Goal: Task Accomplishment & Management: Manage account settings

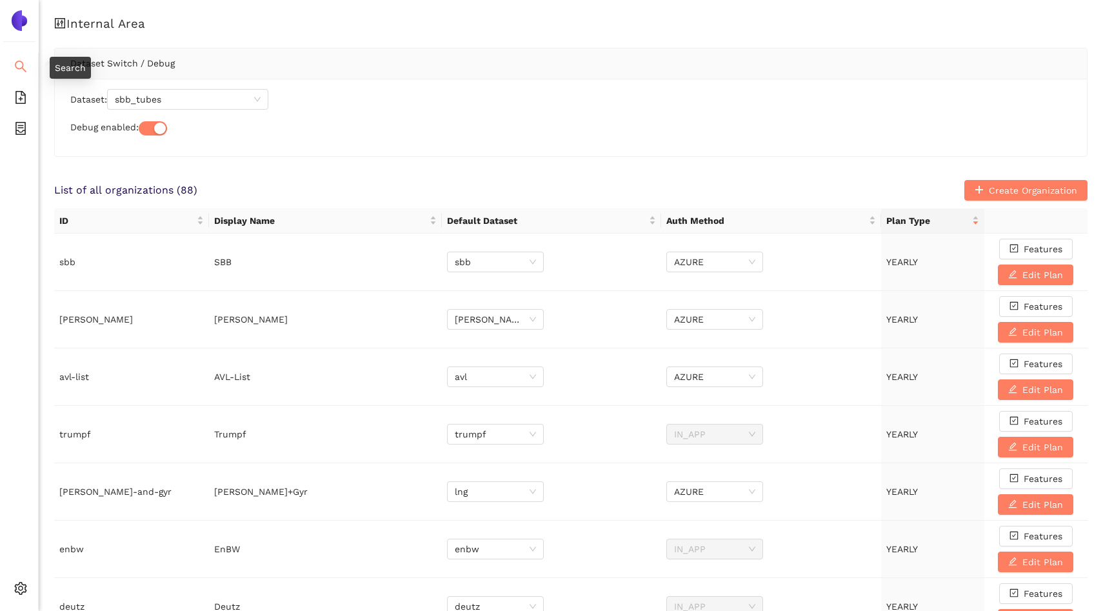
click at [27, 70] on li "Search" at bounding box center [19, 68] width 38 height 26
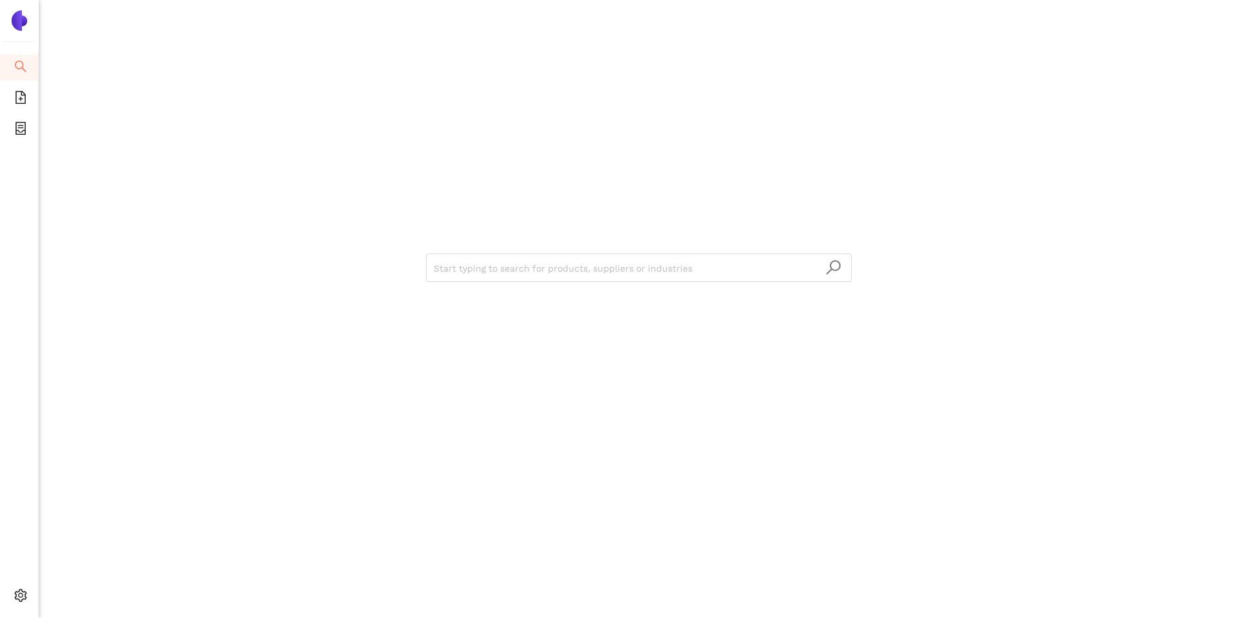
click at [184, 51] on div "Start typing to search for products, suppliers or industries" at bounding box center [639, 309] width 1200 height 618
click at [20, 99] on icon "file-add" at bounding box center [20, 97] width 10 height 13
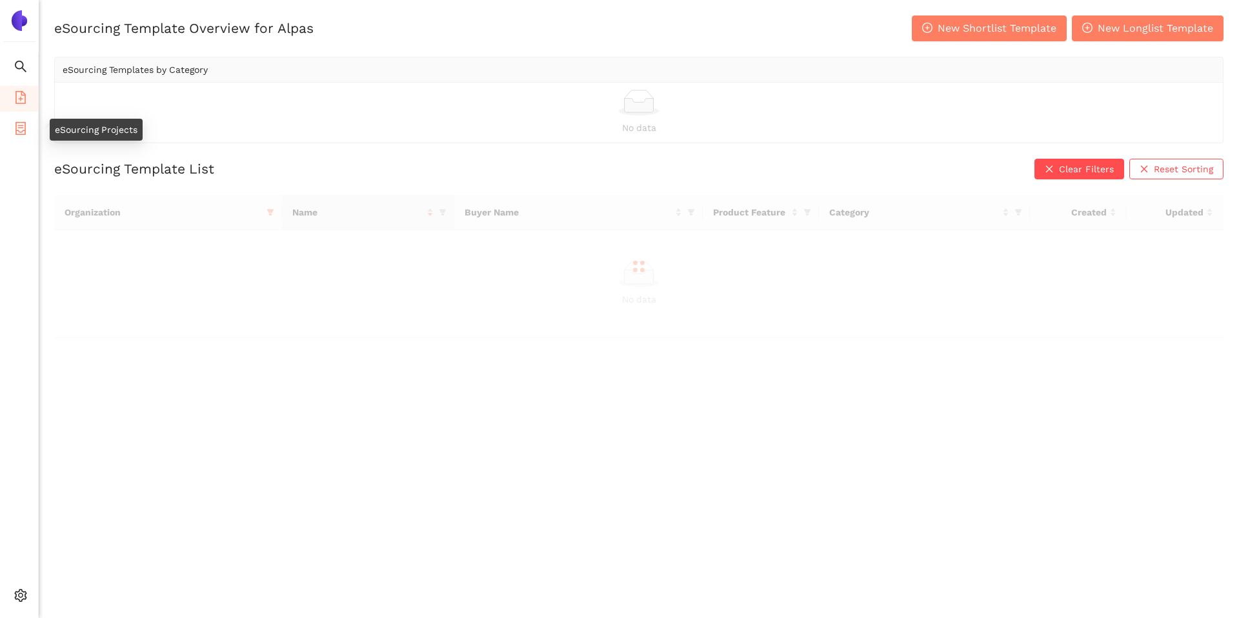
click at [21, 119] on span "container" at bounding box center [20, 130] width 13 height 26
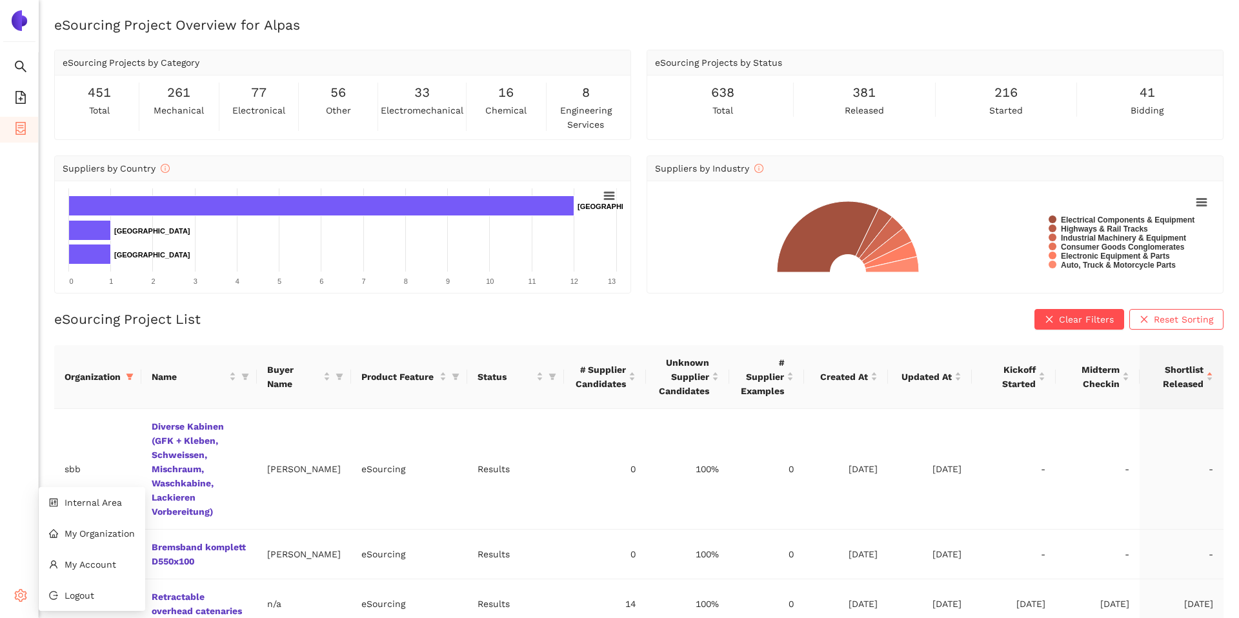
click at [24, 596] on icon "setting" at bounding box center [20, 595] width 13 height 13
click at [101, 482] on td "sbb" at bounding box center [97, 469] width 87 height 121
click at [76, 507] on span "Internal Area" at bounding box center [93, 503] width 57 height 10
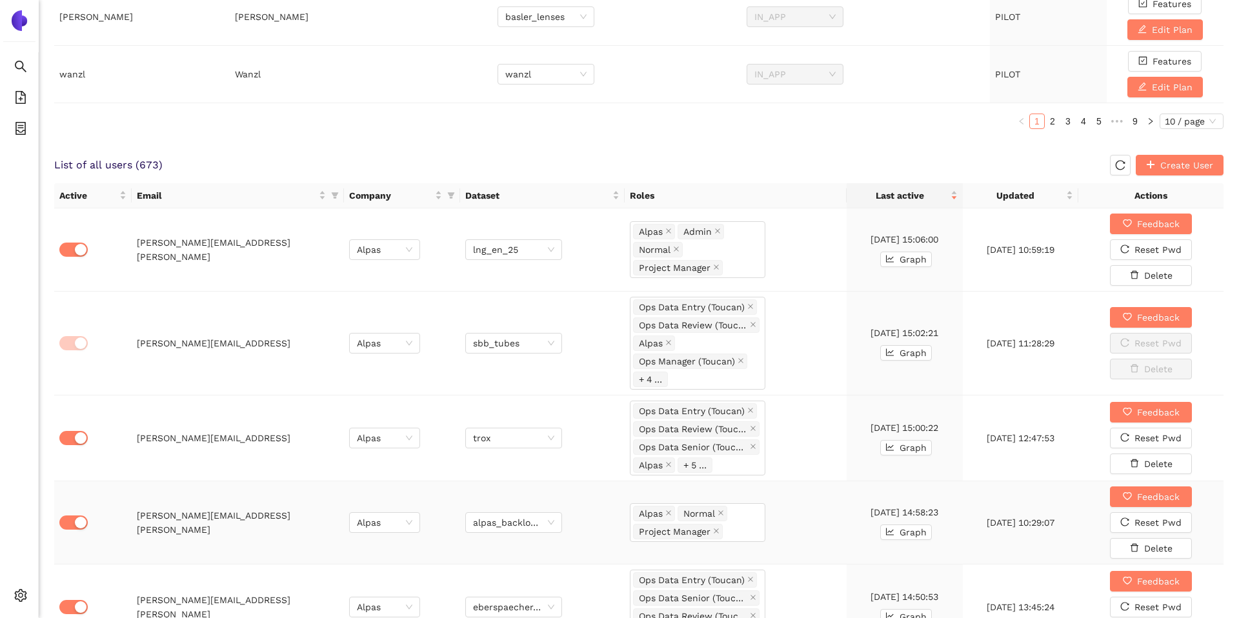
scroll to position [670, 0]
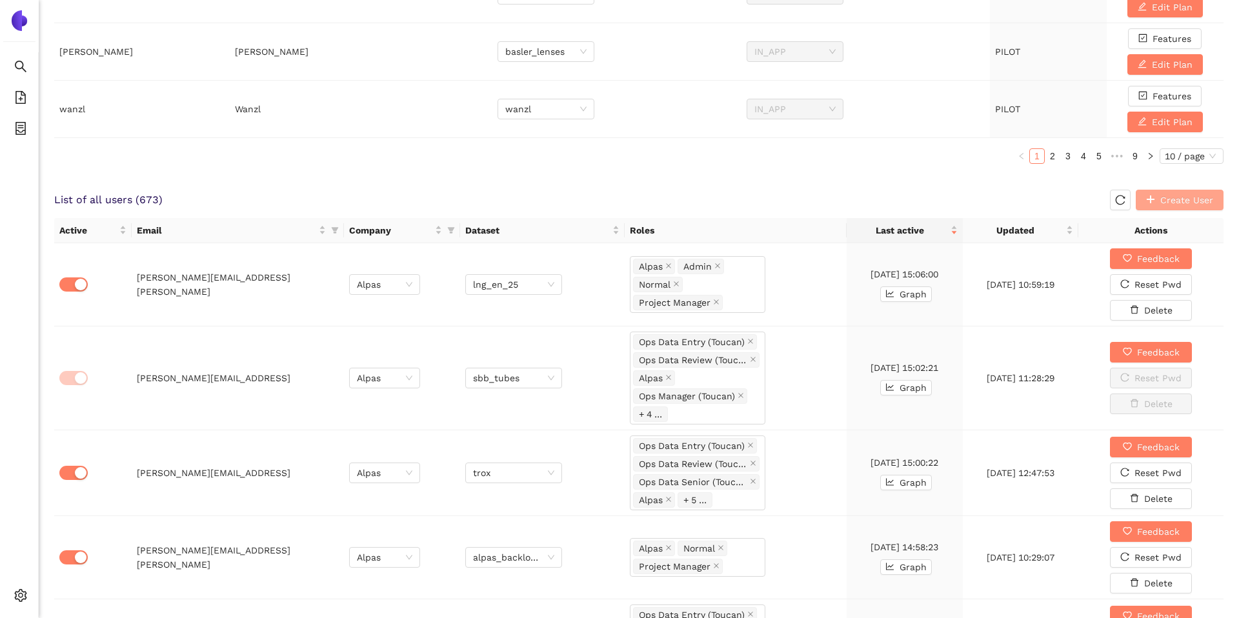
click at [1103, 194] on button "Create User" at bounding box center [1180, 200] width 88 height 21
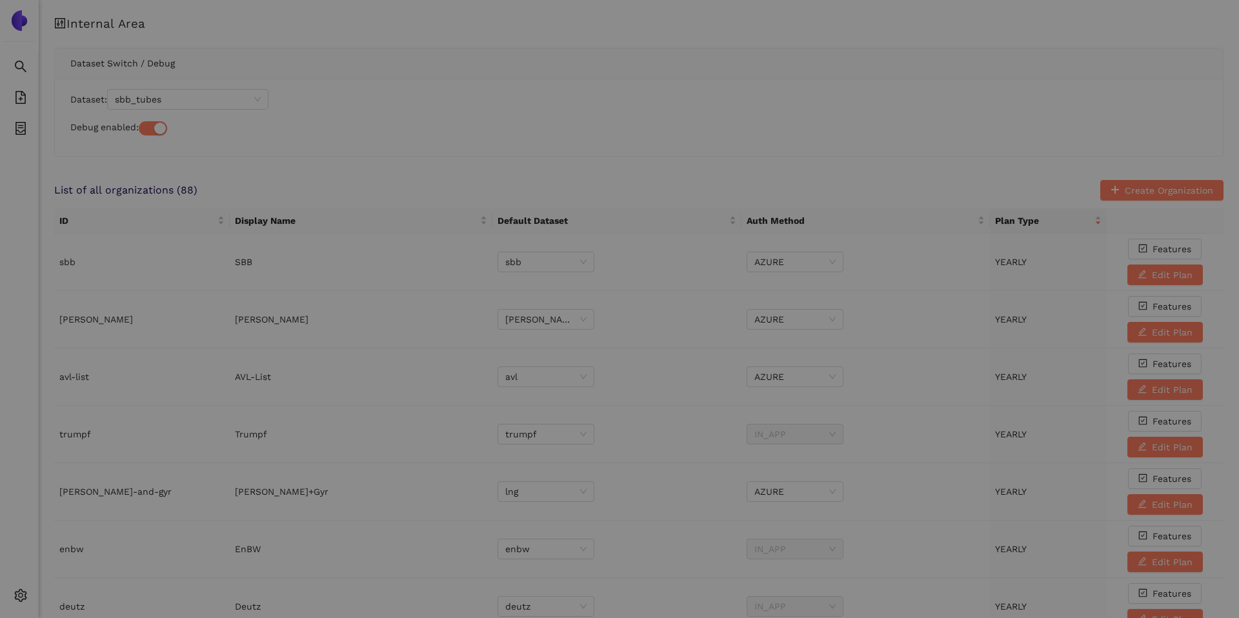
scroll to position [0, 0]
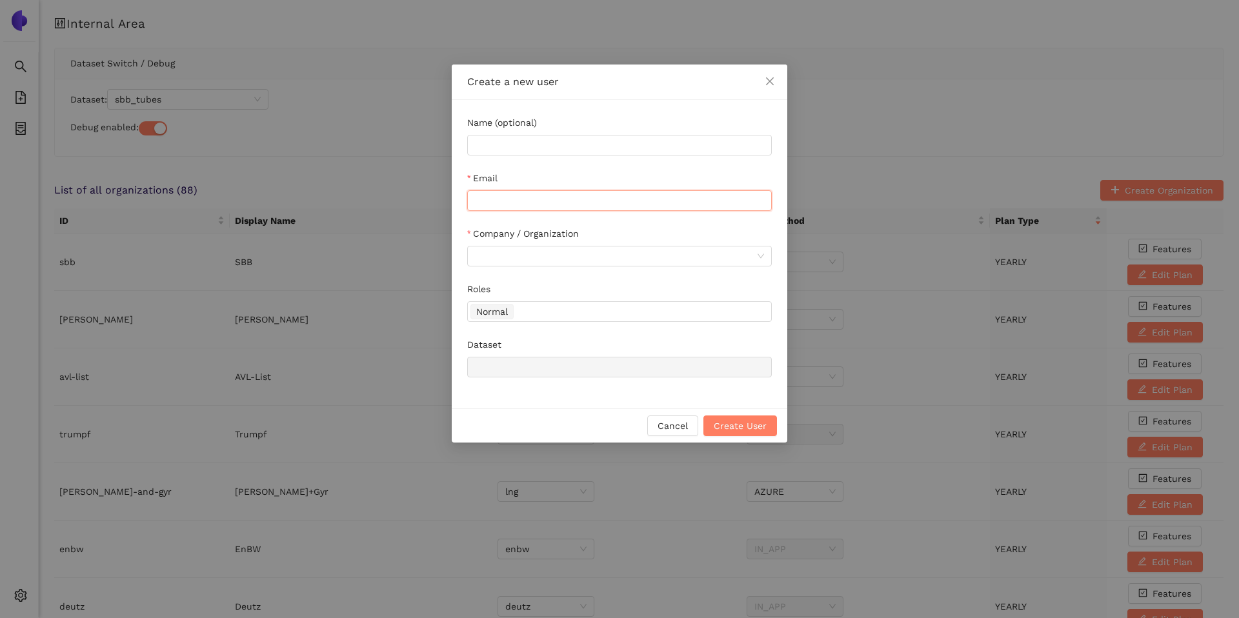
click at [582, 202] on input "Email" at bounding box center [619, 200] width 305 height 21
paste input "selin.schuler@alpas.ai"
type input "selin.schuler@alpas.ai"
click at [549, 260] on input "Company / Organization" at bounding box center [615, 256] width 280 height 19
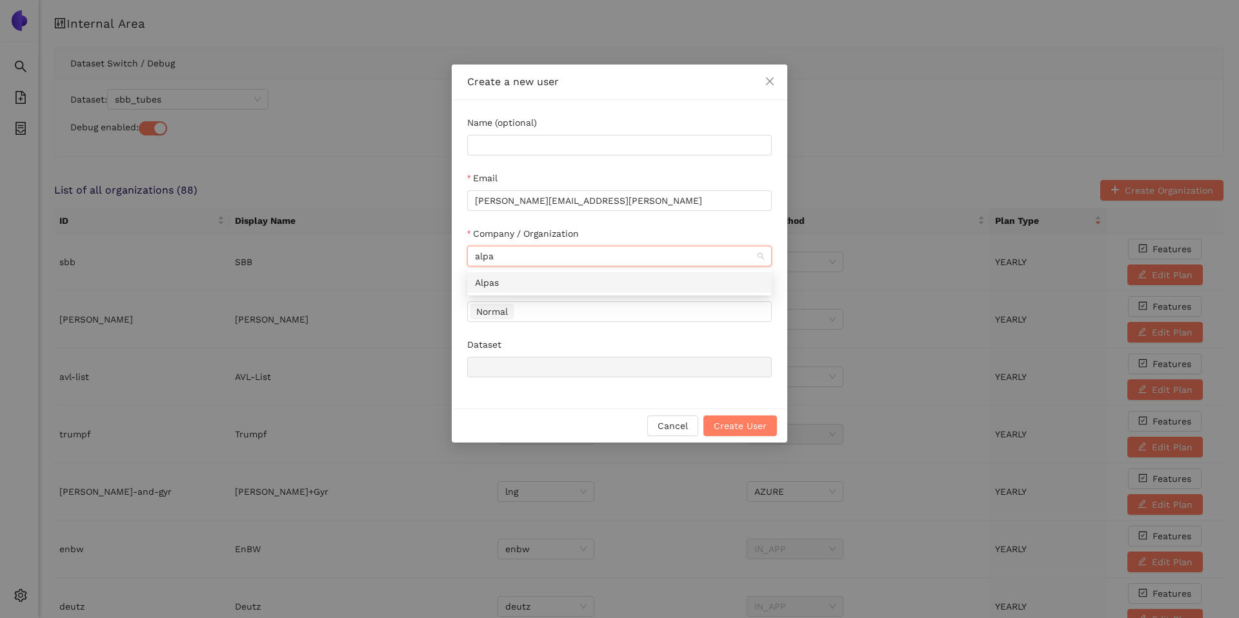
type input "alpas"
click at [559, 279] on div "Alpas" at bounding box center [619, 283] width 289 height 14
type input "demo"
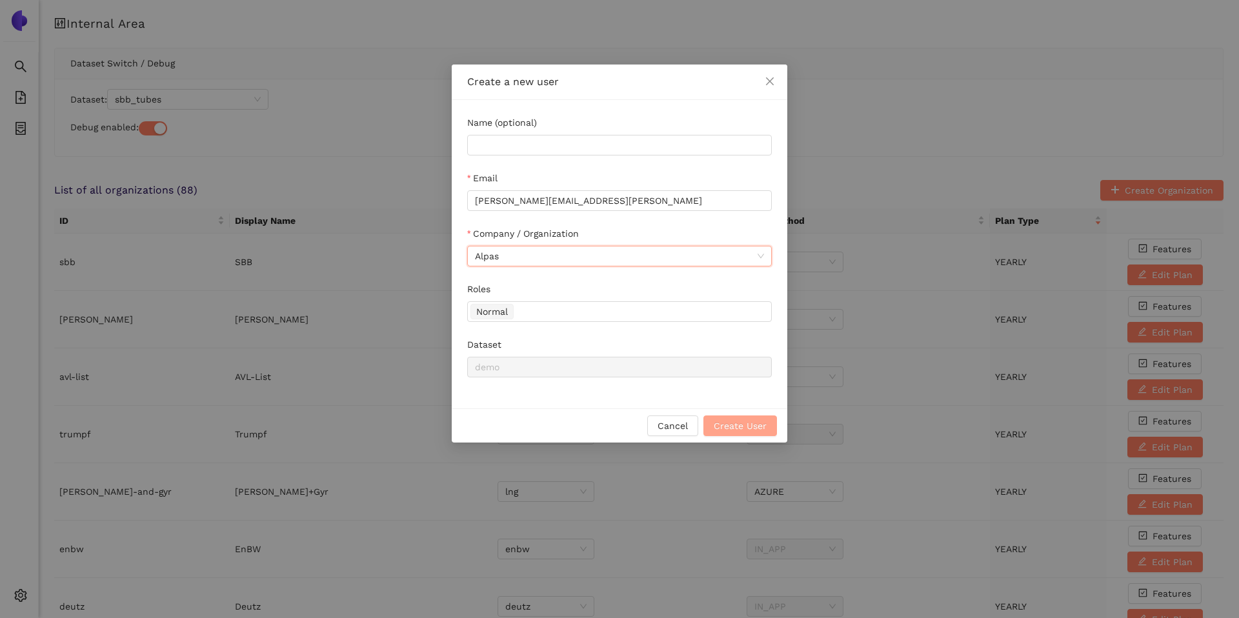
click at [745, 427] on span "Create User" at bounding box center [740, 426] width 53 height 14
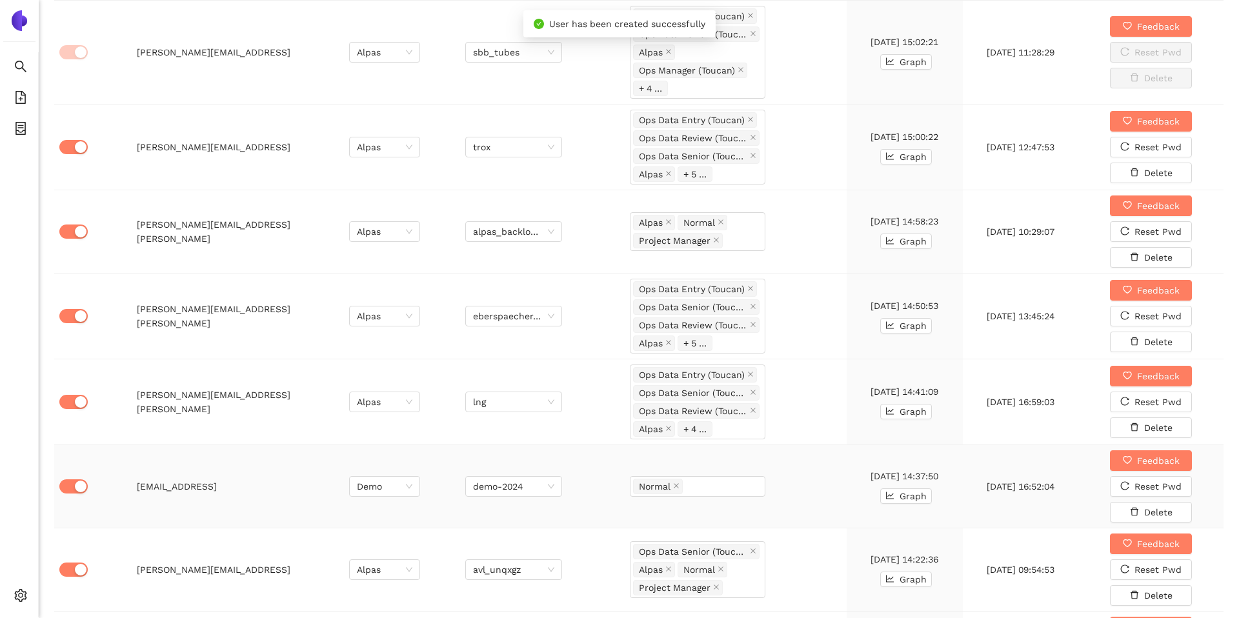
scroll to position [675, 0]
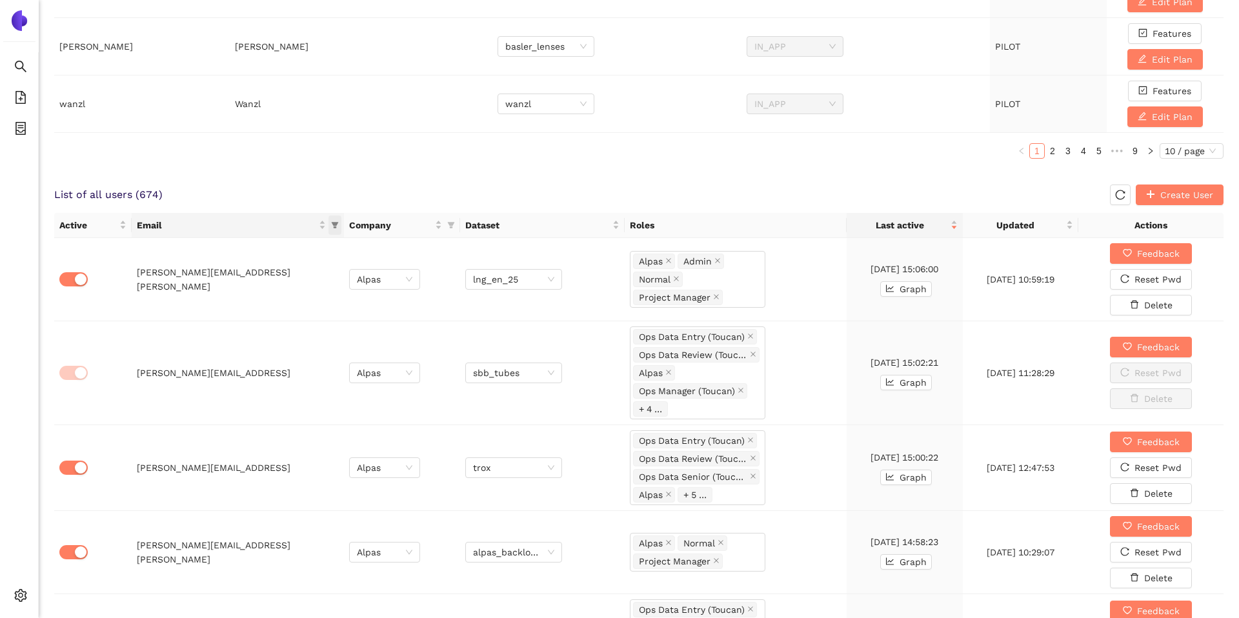
click at [332, 227] on icon "filter" at bounding box center [335, 225] width 8 height 8
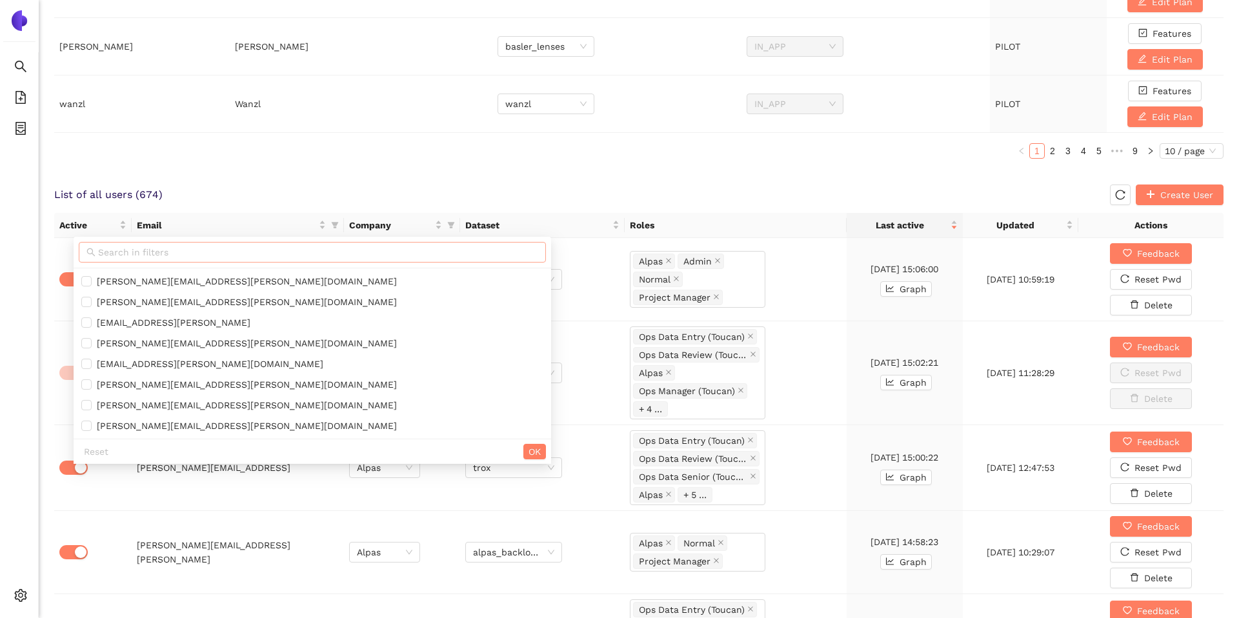
click at [310, 251] on input "text" at bounding box center [318, 252] width 440 height 14
paste input "selin.schuler@alpas.ai"
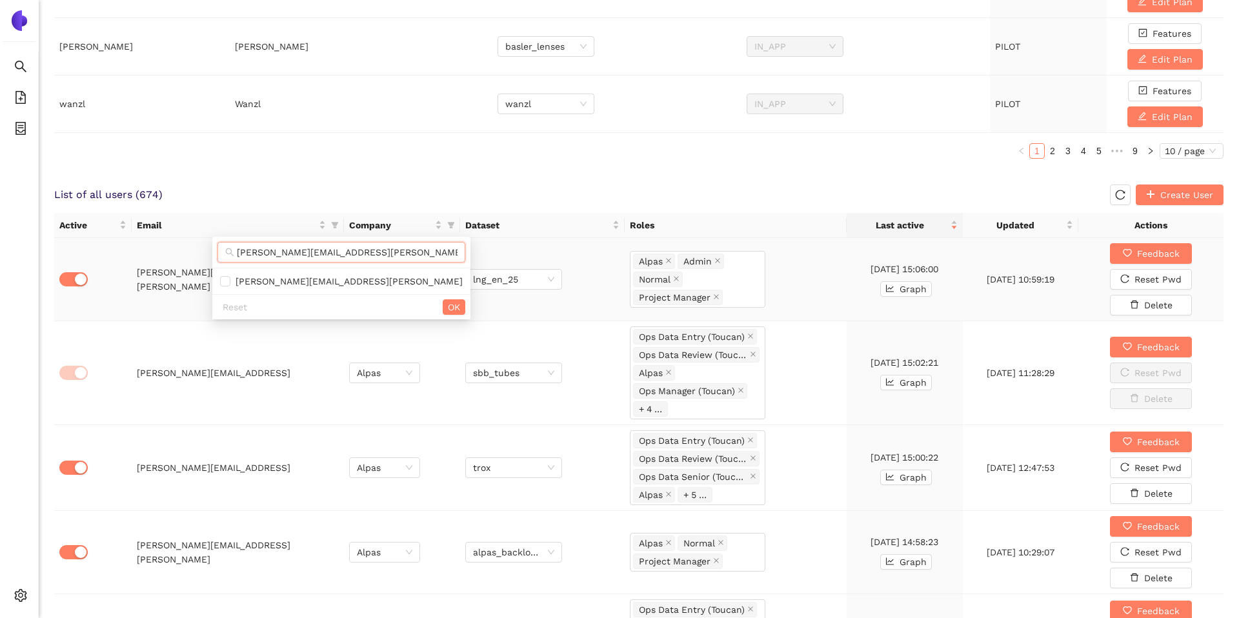
scroll to position [0, 6]
type input "selin.schuler@alpas.ai"
click at [251, 284] on span "selin.schuler@alpas.ai" at bounding box center [346, 281] width 232 height 10
checkbox input "true"
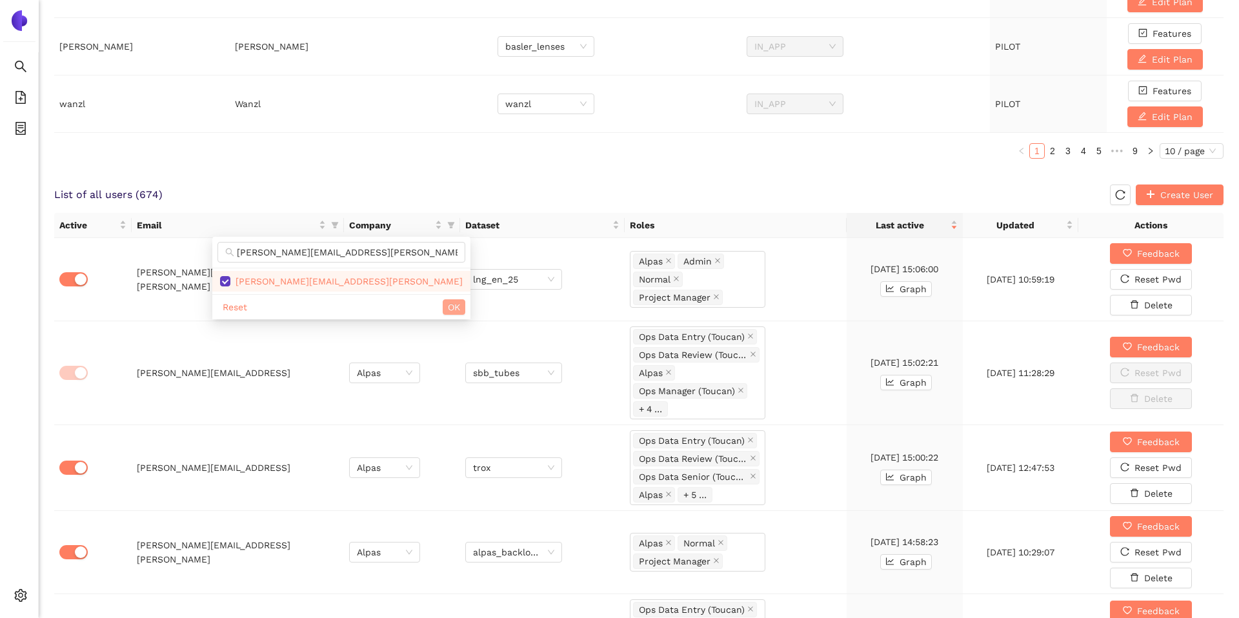
click at [443, 304] on button "OK" at bounding box center [454, 306] width 23 height 15
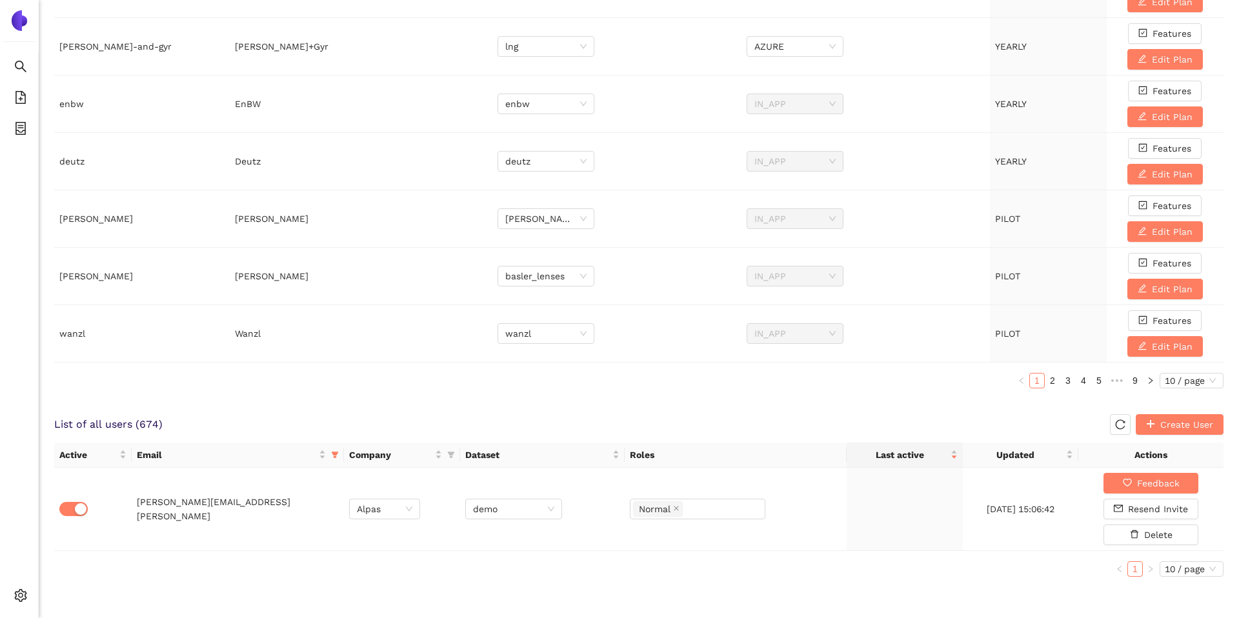
scroll to position [445, 0]
click at [718, 508] on div "Normal" at bounding box center [697, 510] width 129 height 18
type input "user"
click at [721, 532] on div "User Admin" at bounding box center [697, 536] width 120 height 14
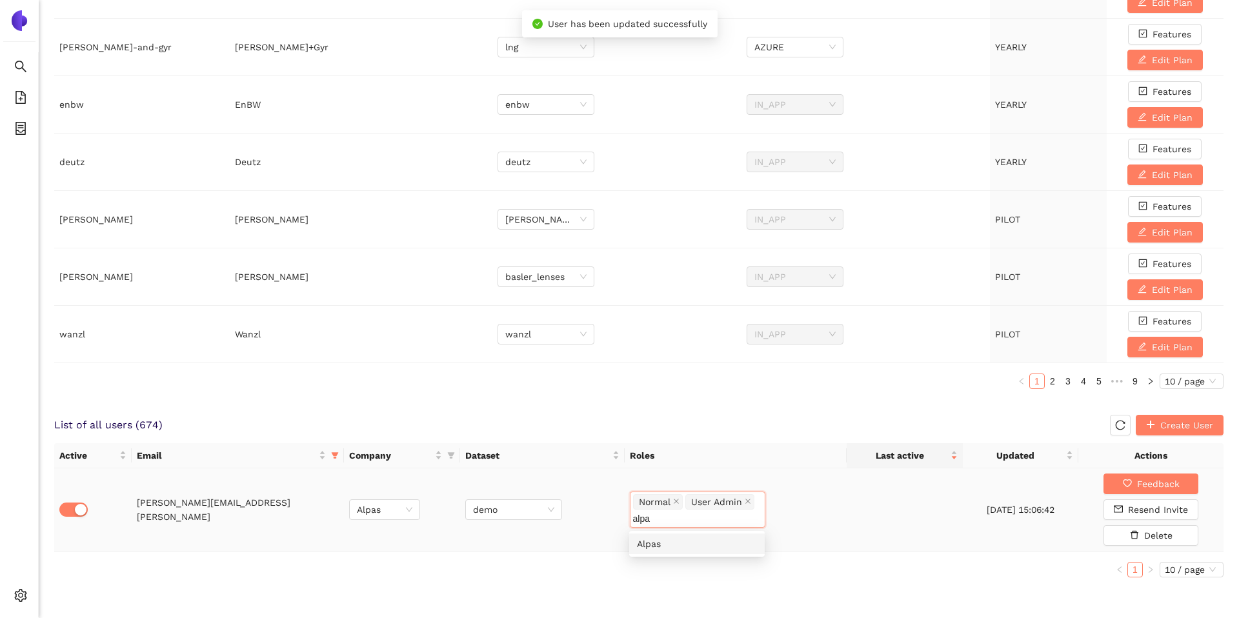
type input "alpas"
click at [721, 539] on div "Alpas" at bounding box center [697, 544] width 120 height 14
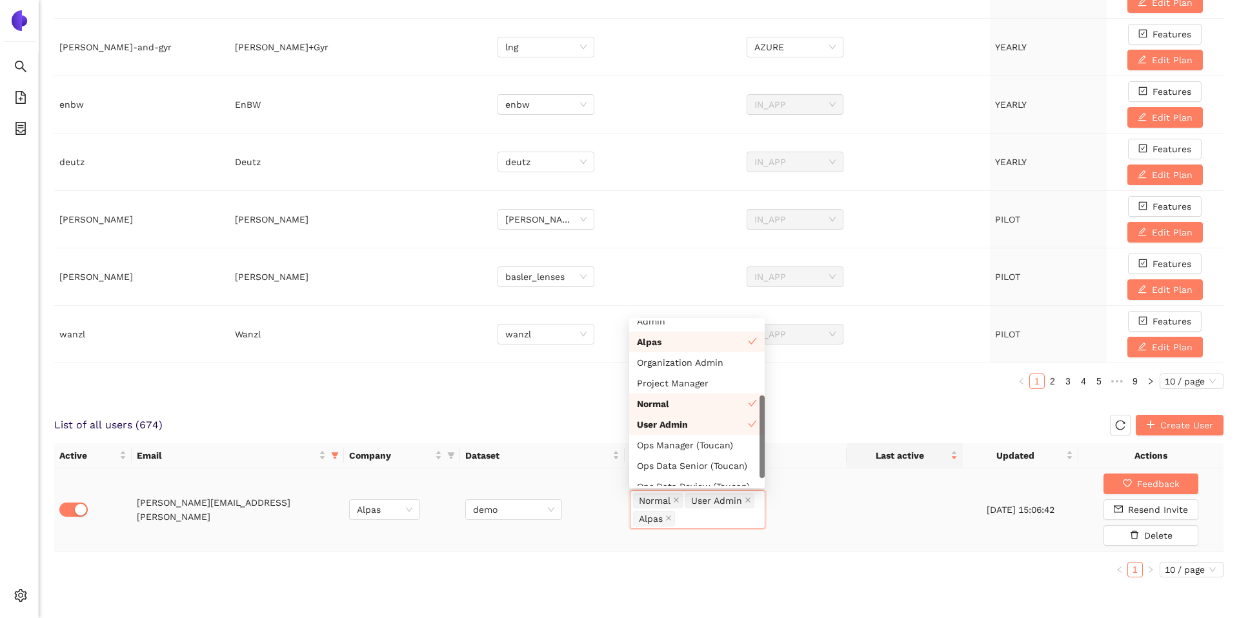
scroll to position [0, 0]
click at [705, 370] on div "Organization Admin" at bounding box center [697, 372] width 120 height 14
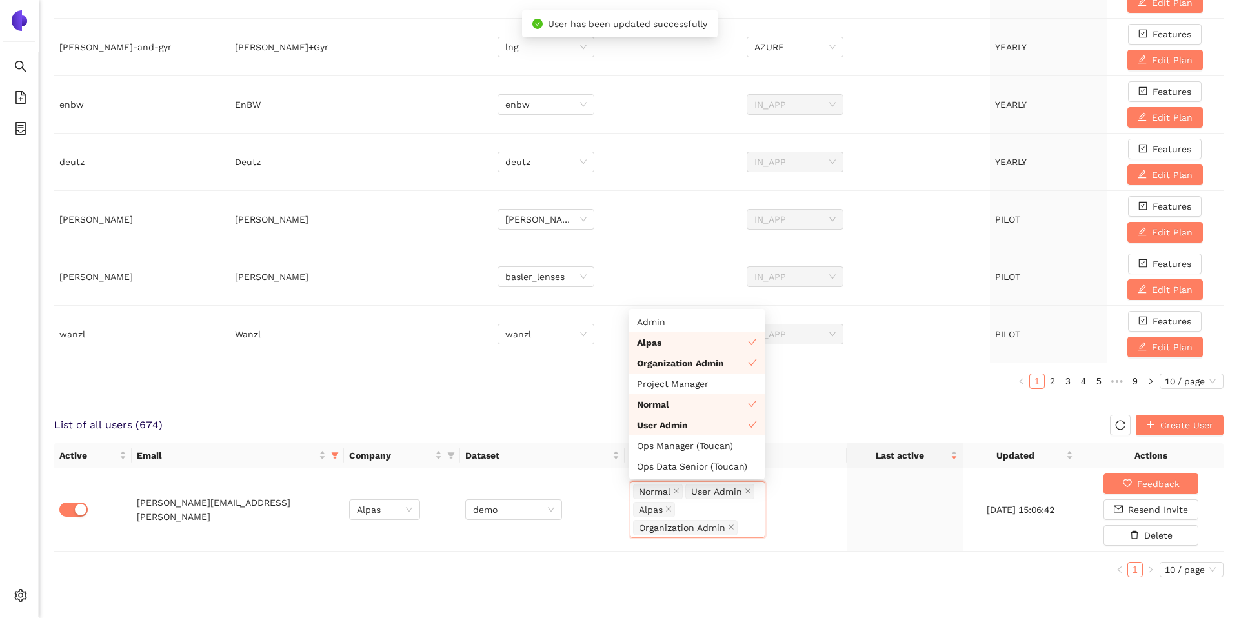
click at [823, 564] on ul "1 10 / page" at bounding box center [638, 569] width 1169 height 15
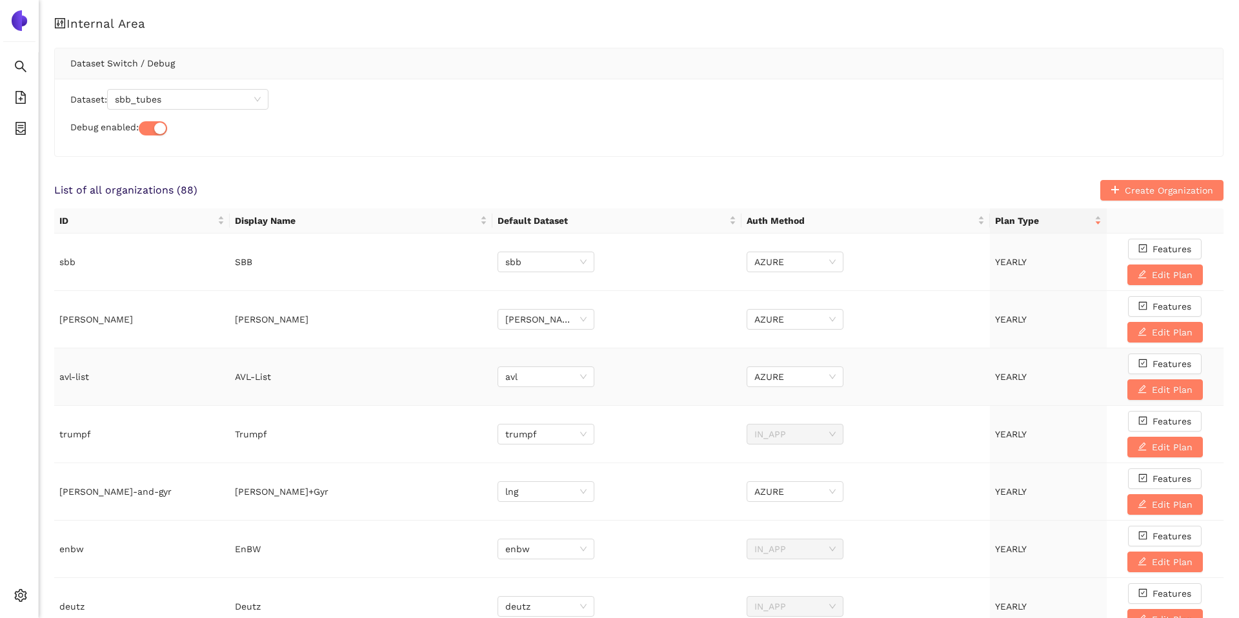
scroll to position [445, 0]
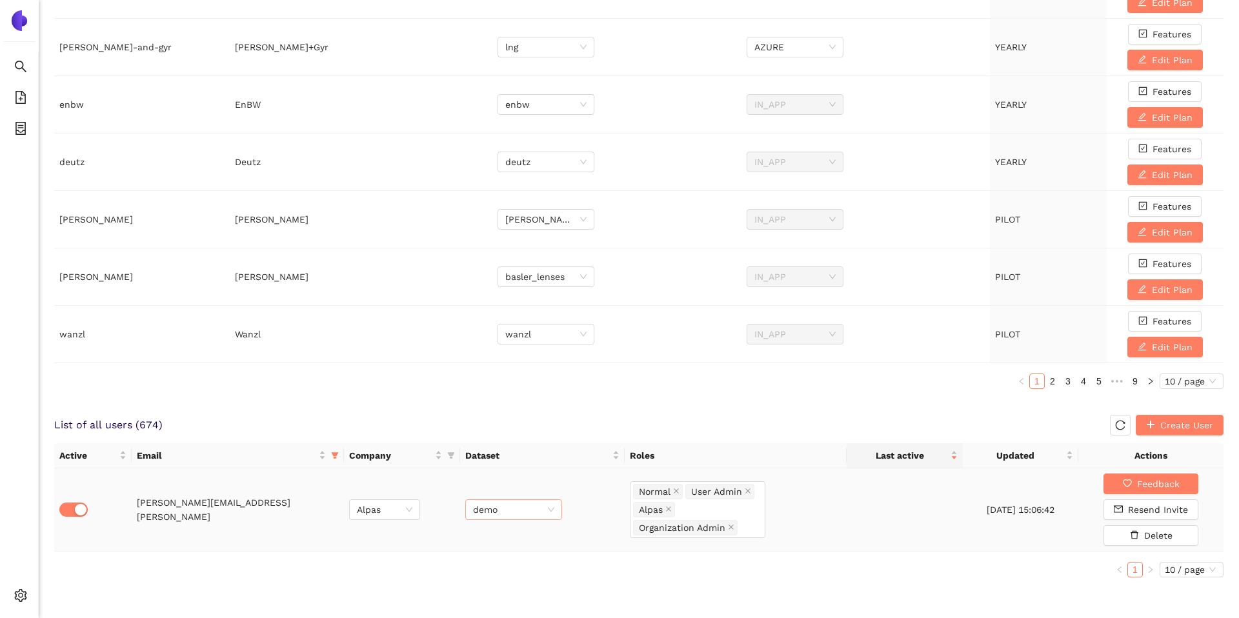
click at [505, 510] on span "demo" at bounding box center [513, 509] width 81 height 19
type input "sbb"
click at [381, 412] on div "Internal Area Dataset Switch / Debug Dataset: sbb_tubes Debug enabled: List of …" at bounding box center [639, 86] width 1200 height 1063
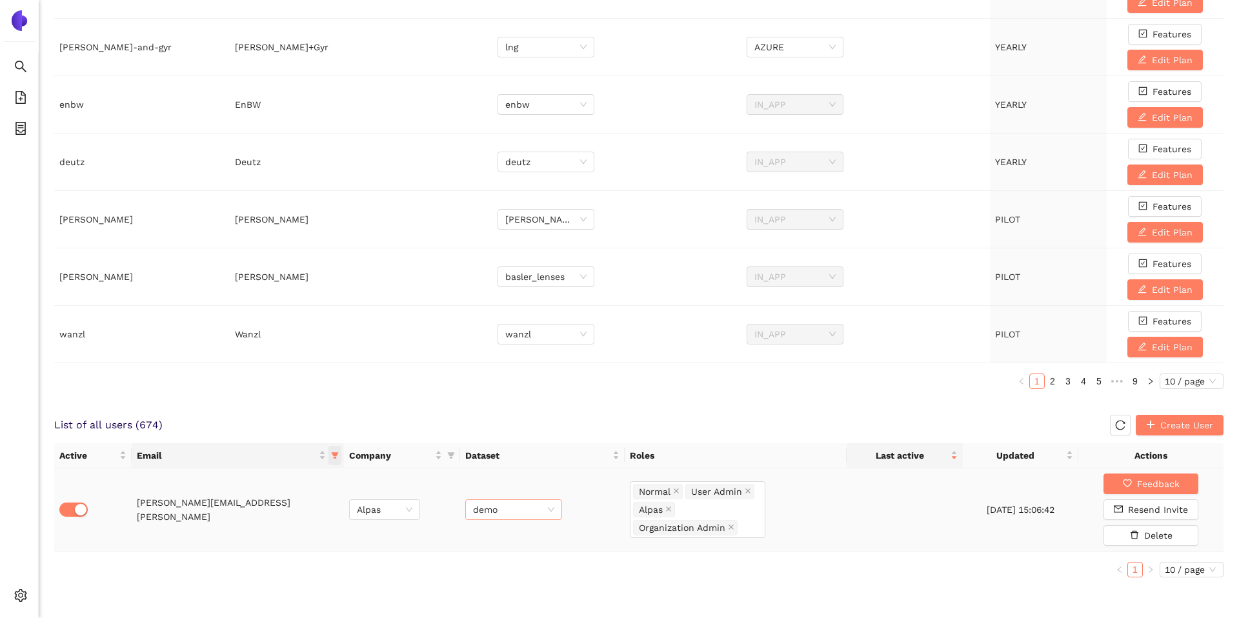
click at [336, 456] on icon "filter" at bounding box center [335, 456] width 8 height 8
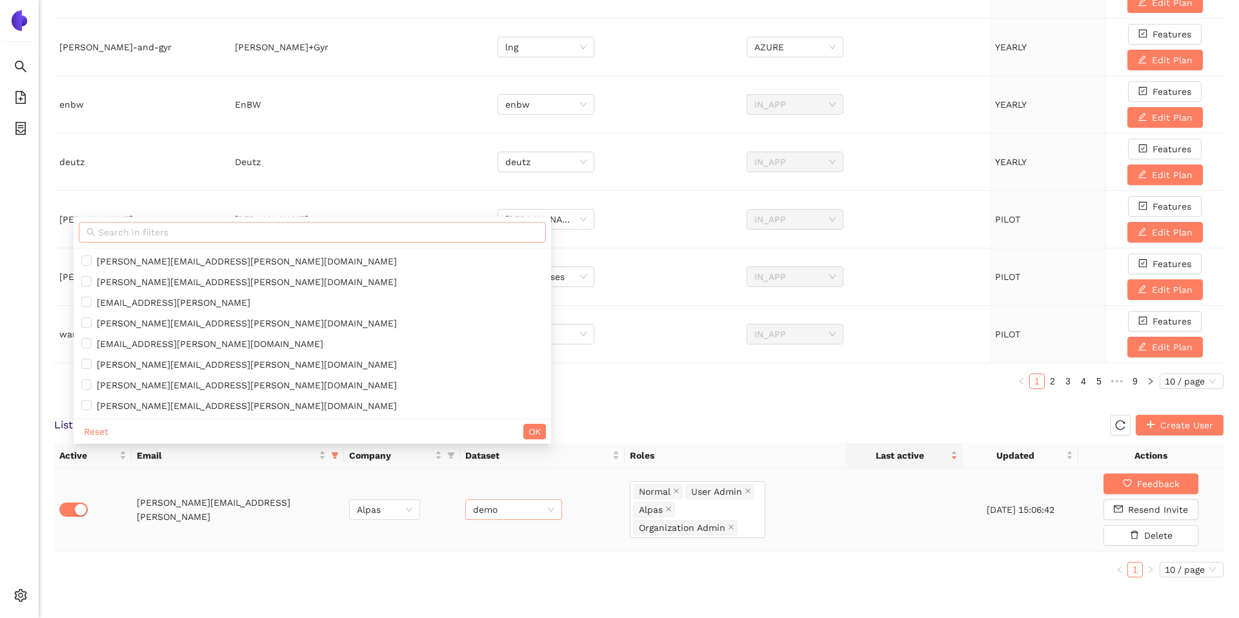
click at [168, 236] on input "text" at bounding box center [318, 232] width 440 height 14
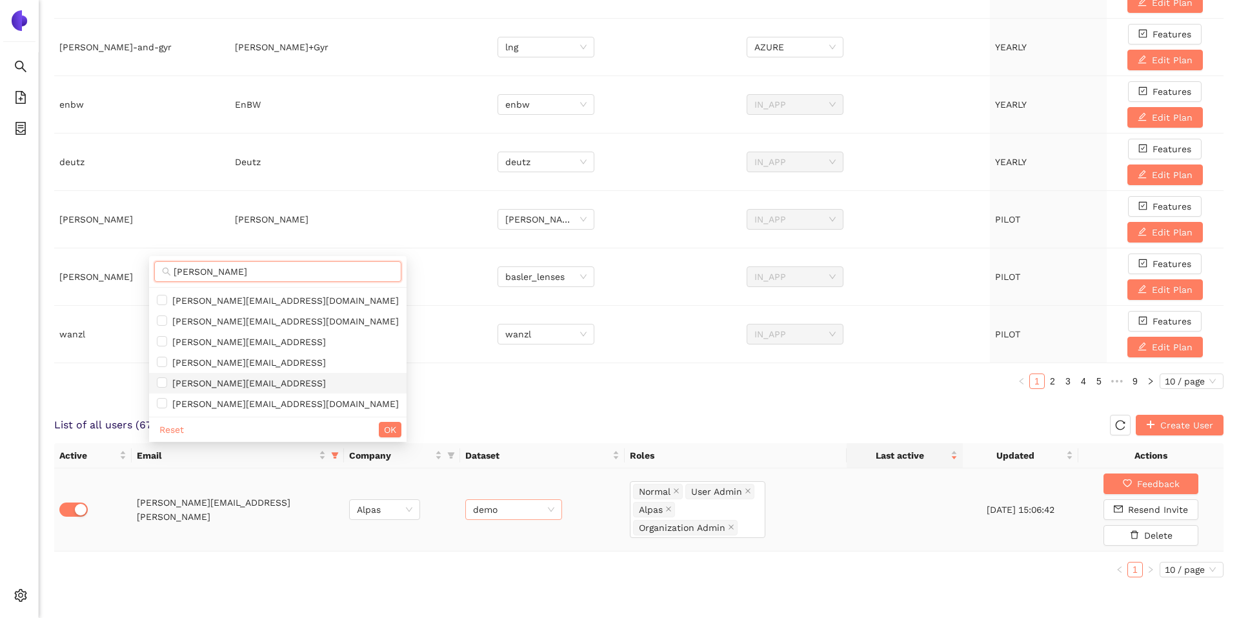
type input "matthias"
click at [189, 383] on span "matthias.koecher@alpas.ai" at bounding box center [246, 383] width 159 height 10
checkbox input "true"
click at [384, 426] on span "OK" at bounding box center [390, 430] width 12 height 14
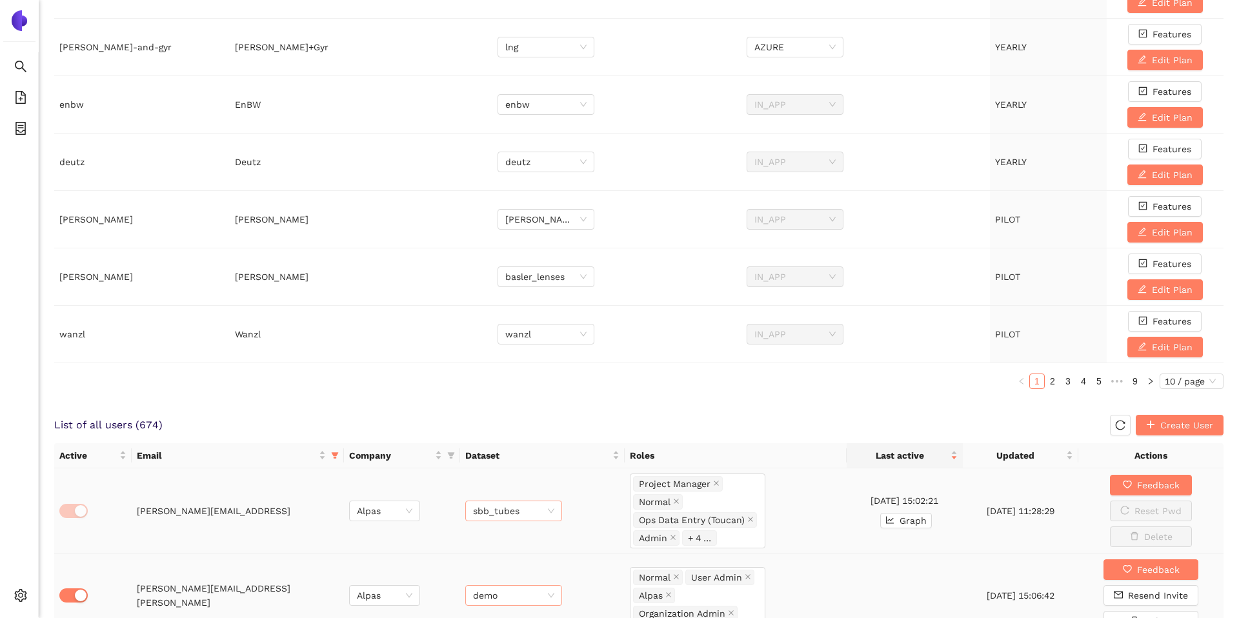
click at [502, 512] on span "sbb_tubes" at bounding box center [513, 510] width 81 height 19
type input "sbb"
click at [504, 530] on div "sbb" at bounding box center [512, 537] width 81 height 14
click at [487, 401] on div "Internal Area Dataset Switch / Debug Dataset: sbb Debug enabled: List of all or…" at bounding box center [639, 129] width 1200 height 1149
click at [23, 137] on span "container" at bounding box center [20, 130] width 13 height 26
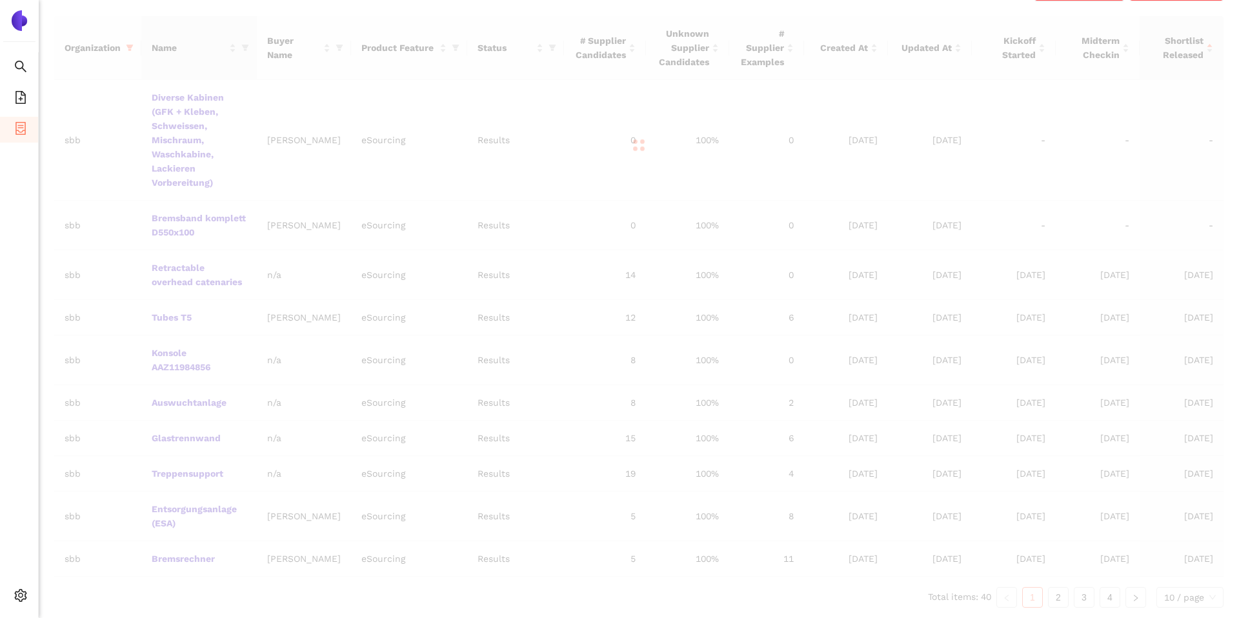
scroll to position [329, 0]
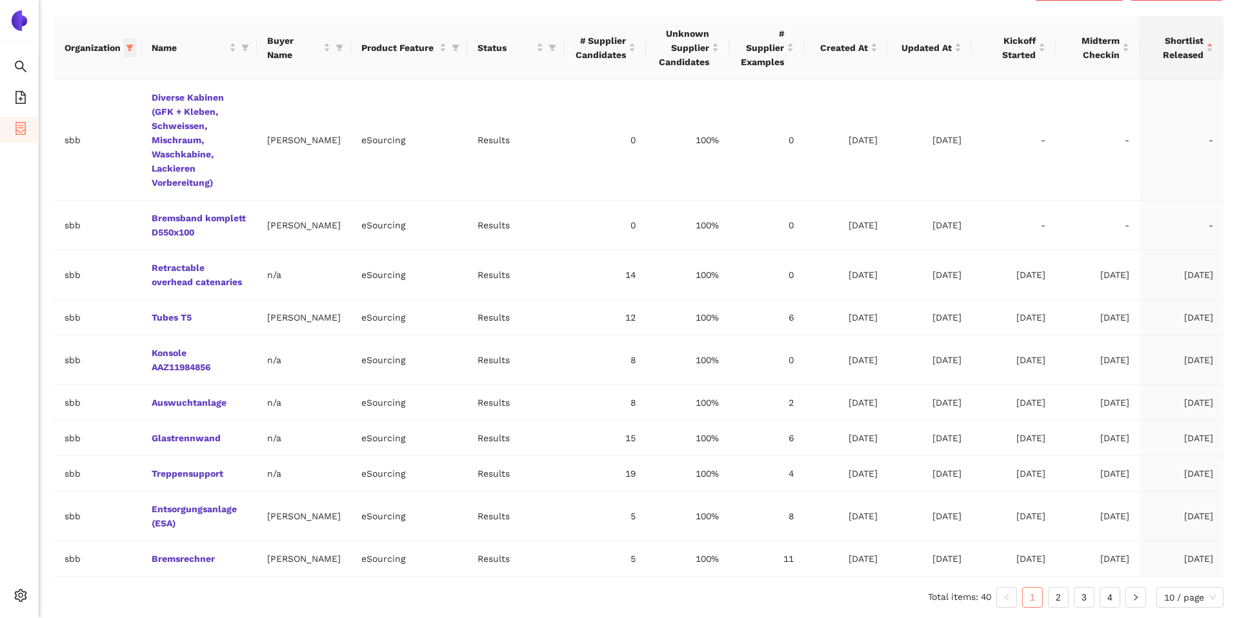
click at [128, 50] on icon "filter" at bounding box center [130, 48] width 8 height 8
click at [30, 279] on span "Reset" at bounding box center [31, 274] width 25 height 14
checkbox input "false"
click at [136, 273] on span "OK" at bounding box center [142, 274] width 12 height 14
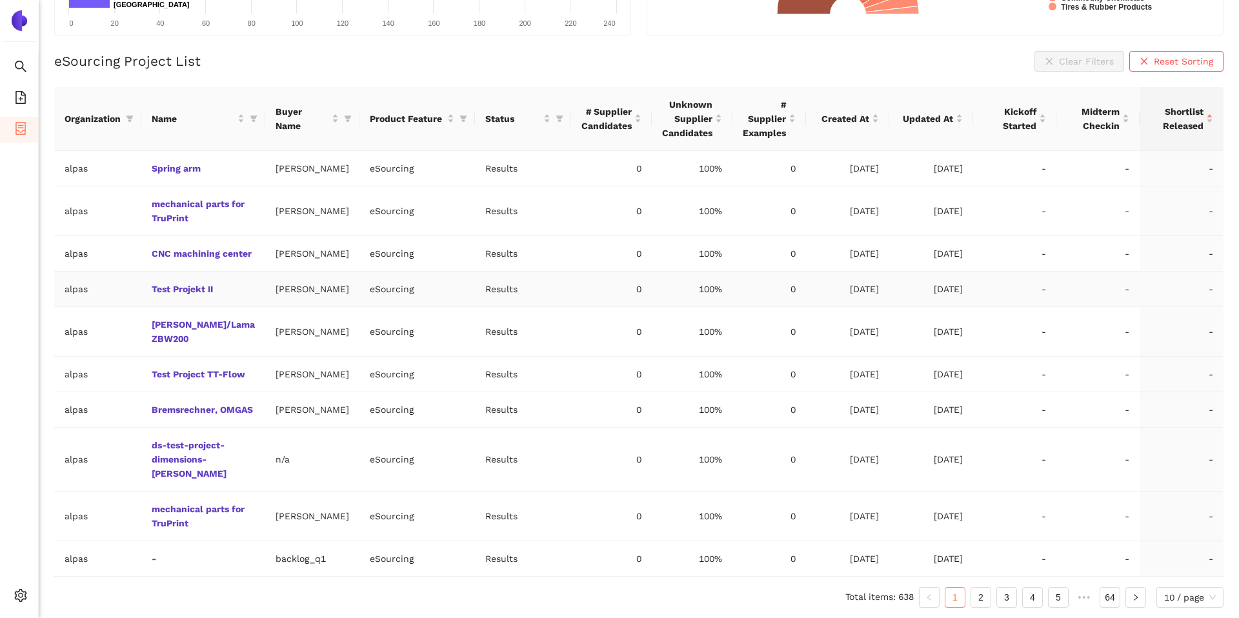
scroll to position [287, 0]
click at [1010, 594] on link "3" at bounding box center [1006, 597] width 19 height 19
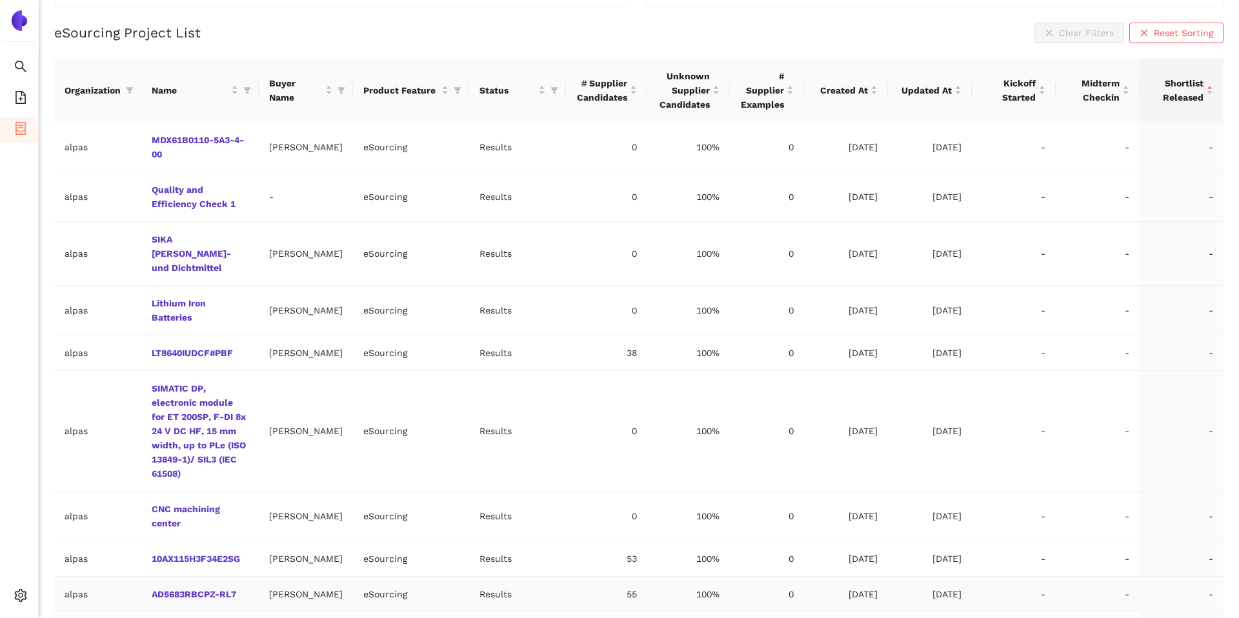
scroll to position [386, 0]
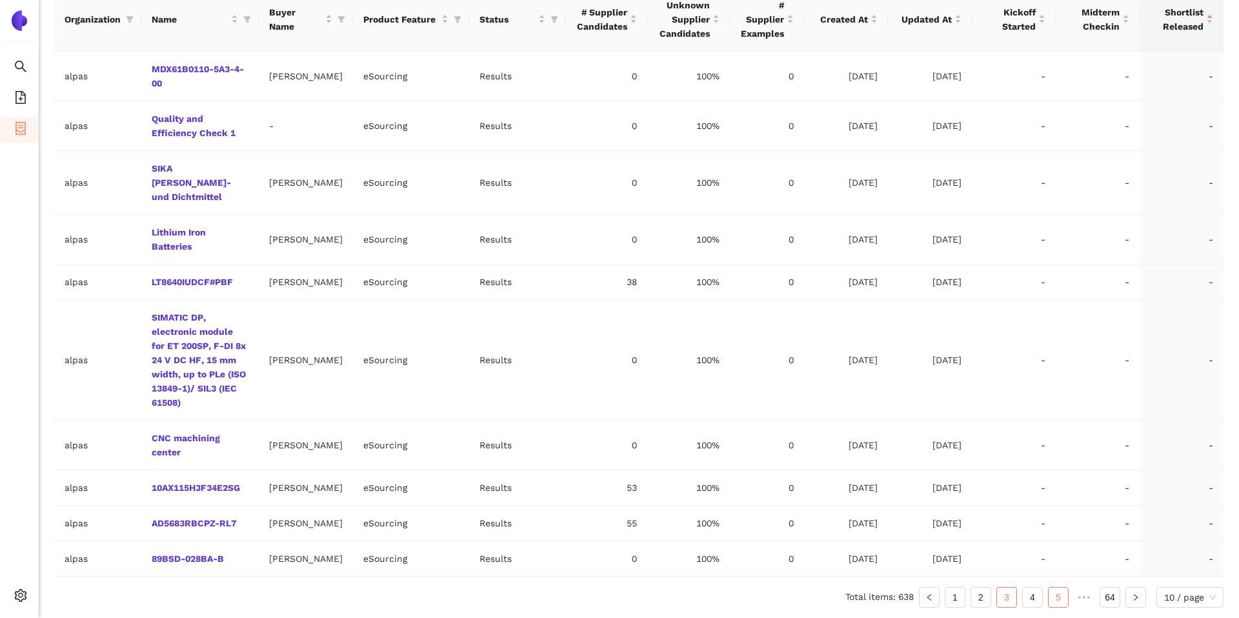
click at [1065, 602] on link "5" at bounding box center [1058, 597] width 19 height 19
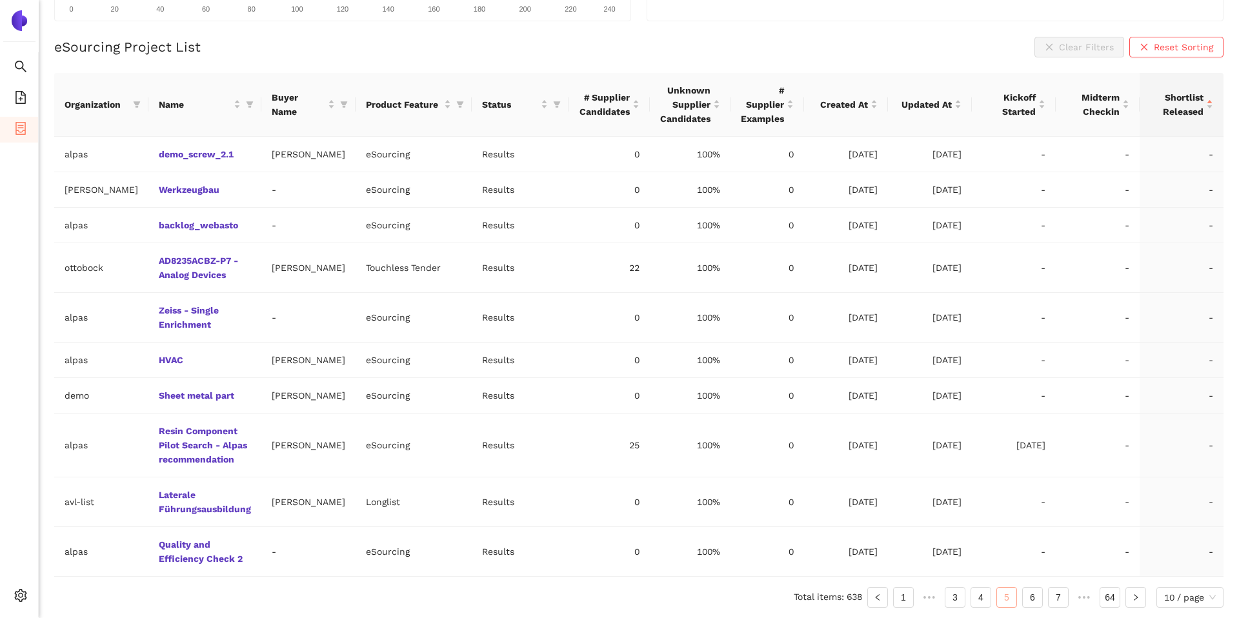
scroll to position [301, 0]
click at [0, 0] on link "Laterale Führungsausbildung" at bounding box center [0, 0] width 0 height 0
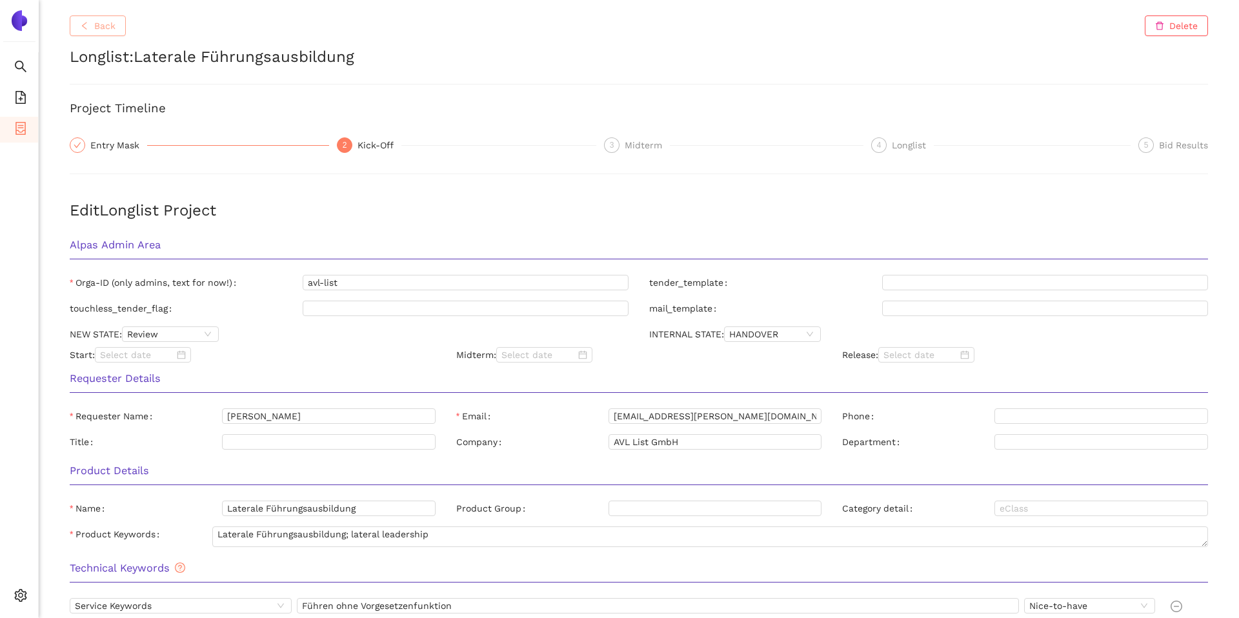
click at [81, 33] on button "Back" at bounding box center [98, 25] width 56 height 21
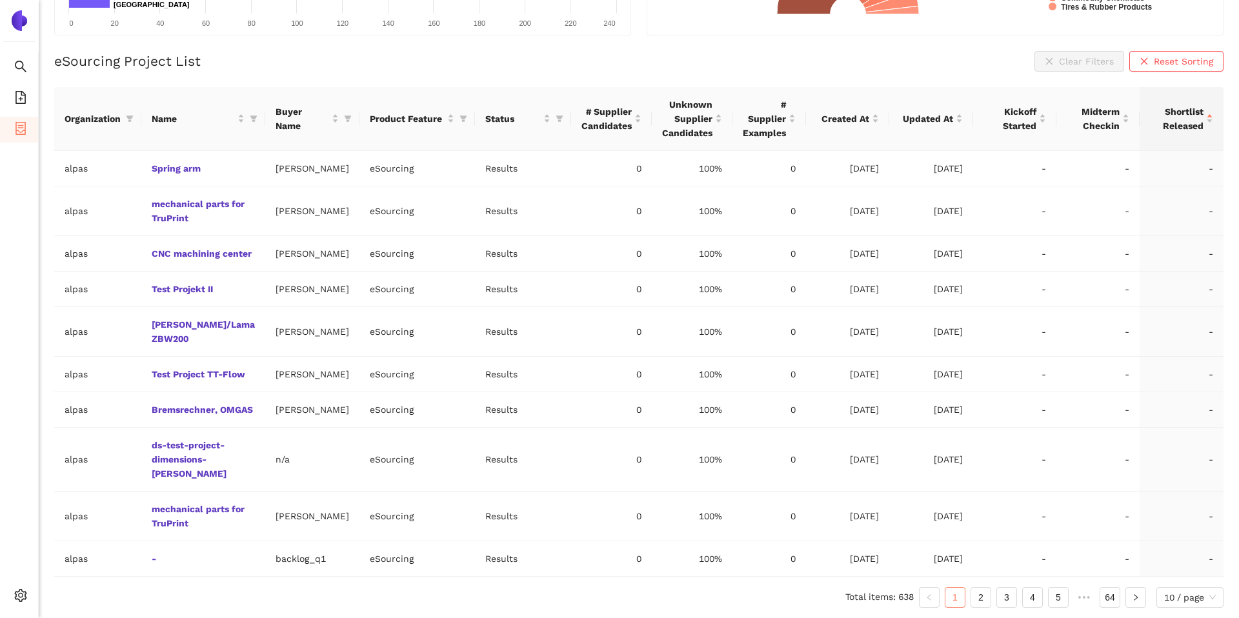
scroll to position [287, 0]
click at [1103, 598] on div "10 / page" at bounding box center [1189, 597] width 67 height 21
click at [1103, 553] on div "50 / page" at bounding box center [1190, 551] width 53 height 14
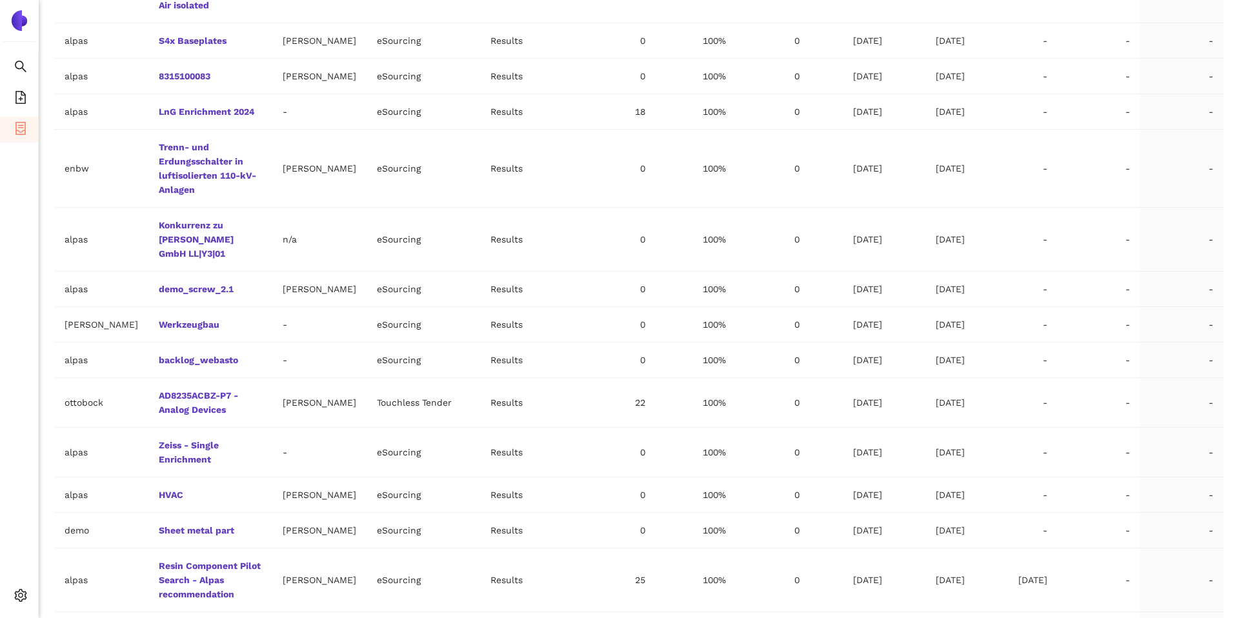
scroll to position [2161, 0]
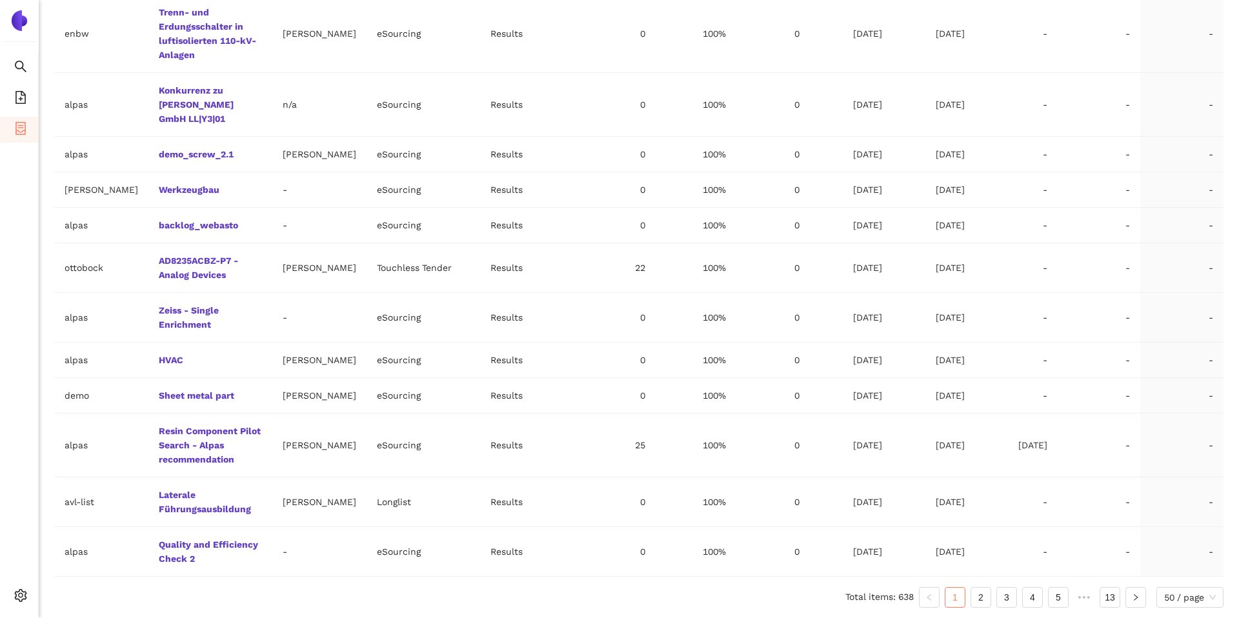
click at [1069, 594] on ul "Total items: 638 1 2 3 4 5 ••• 13 50 / page 20 50 100 10 / page 20 / page 50 / …" at bounding box center [638, 597] width 1169 height 21
click at [1060, 595] on link "5" at bounding box center [1058, 597] width 19 height 19
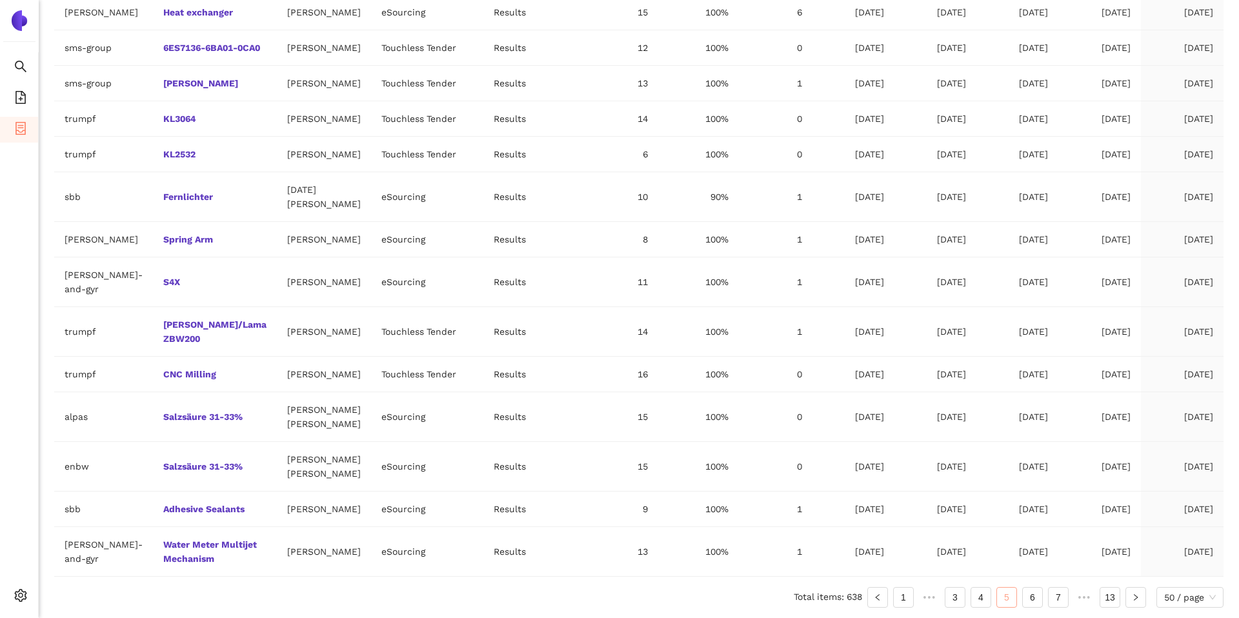
scroll to position [1891, 0]
click at [0, 0] on link "CNC Milling" at bounding box center [0, 0] width 0 height 0
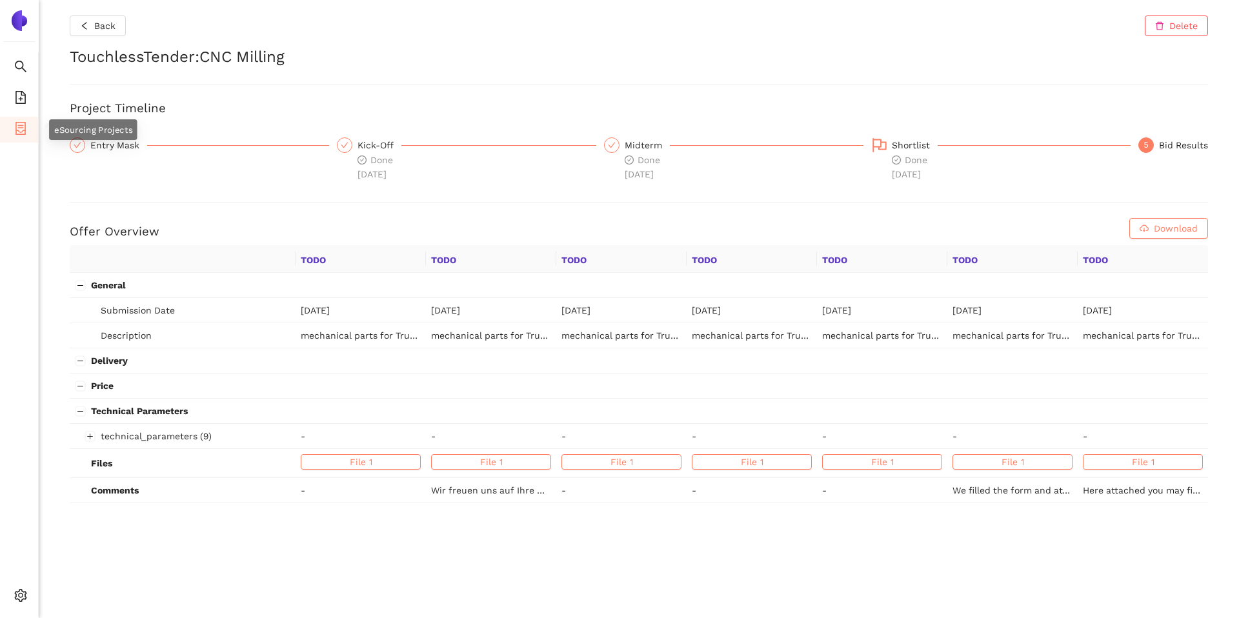
click at [15, 125] on icon "container" at bounding box center [20, 128] width 10 height 13
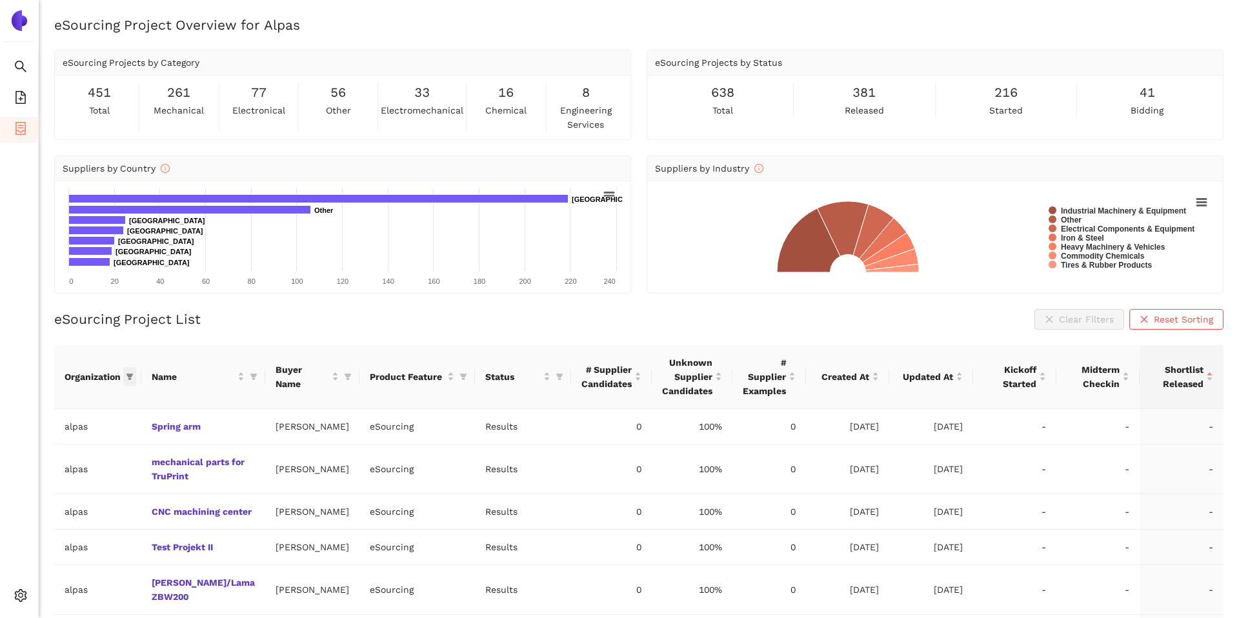
click at [130, 376] on icon "filter" at bounding box center [129, 377] width 7 height 6
click at [97, 396] on span at bounding box center [84, 404] width 140 height 21
type input "sbb"
click at [76, 439] on span "sbb" at bounding box center [72, 433] width 112 height 14
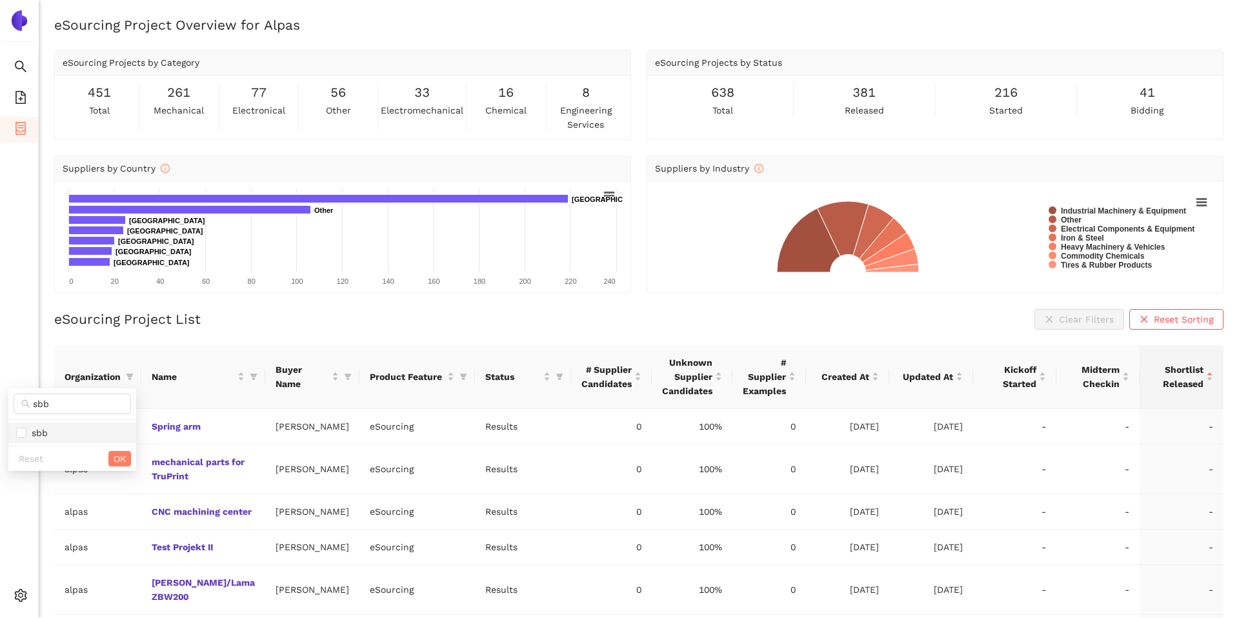
checkbox input "true"
click at [109, 458] on button "OK" at bounding box center [119, 458] width 23 height 15
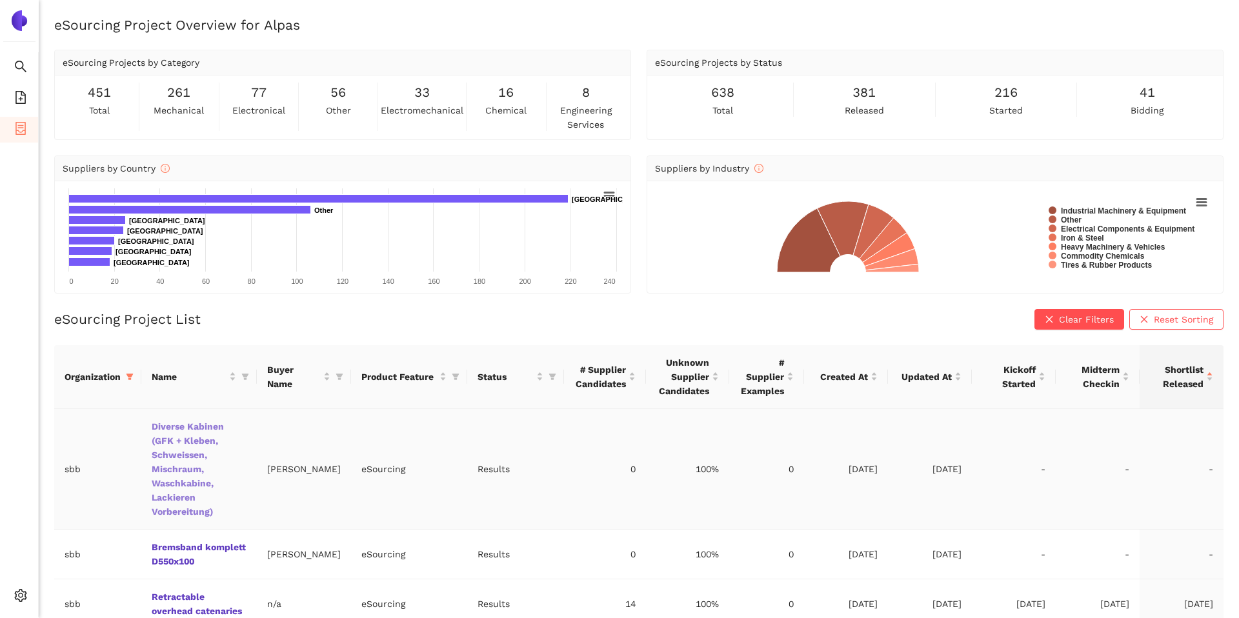
click at [0, 0] on link "Diverse Kabinen (GFK + Kleben, Schweissen, Mischraum, Waschkabine, Lackieren Vo…" at bounding box center [0, 0] width 0 height 0
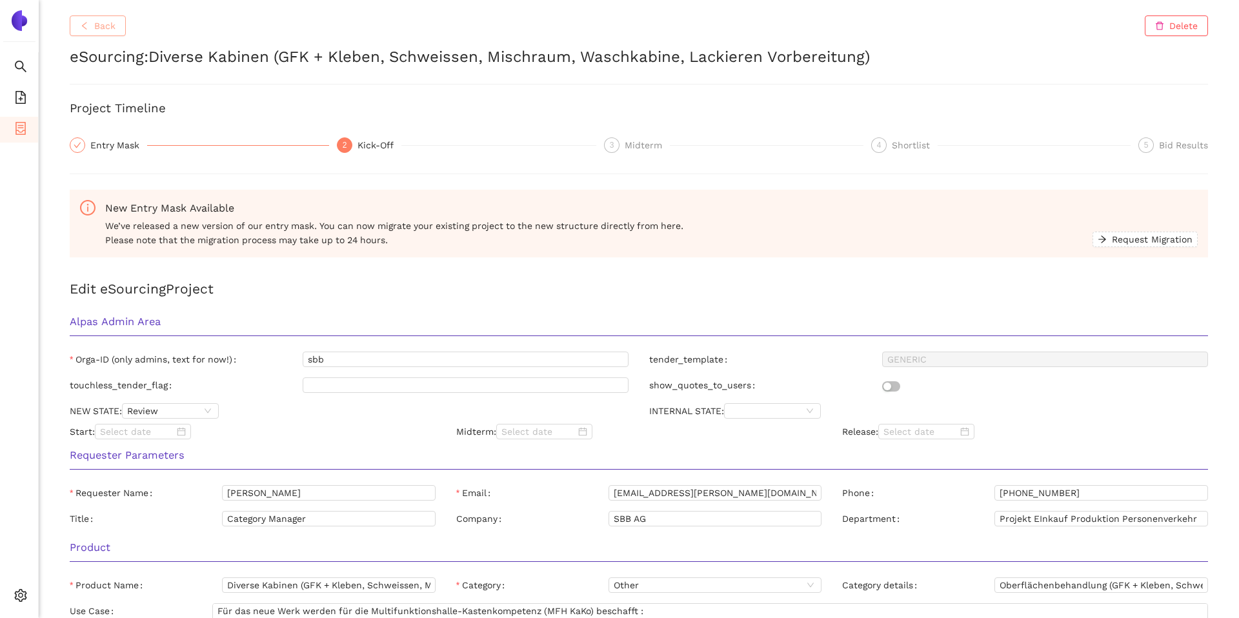
click at [84, 20] on button "Back" at bounding box center [98, 25] width 56 height 21
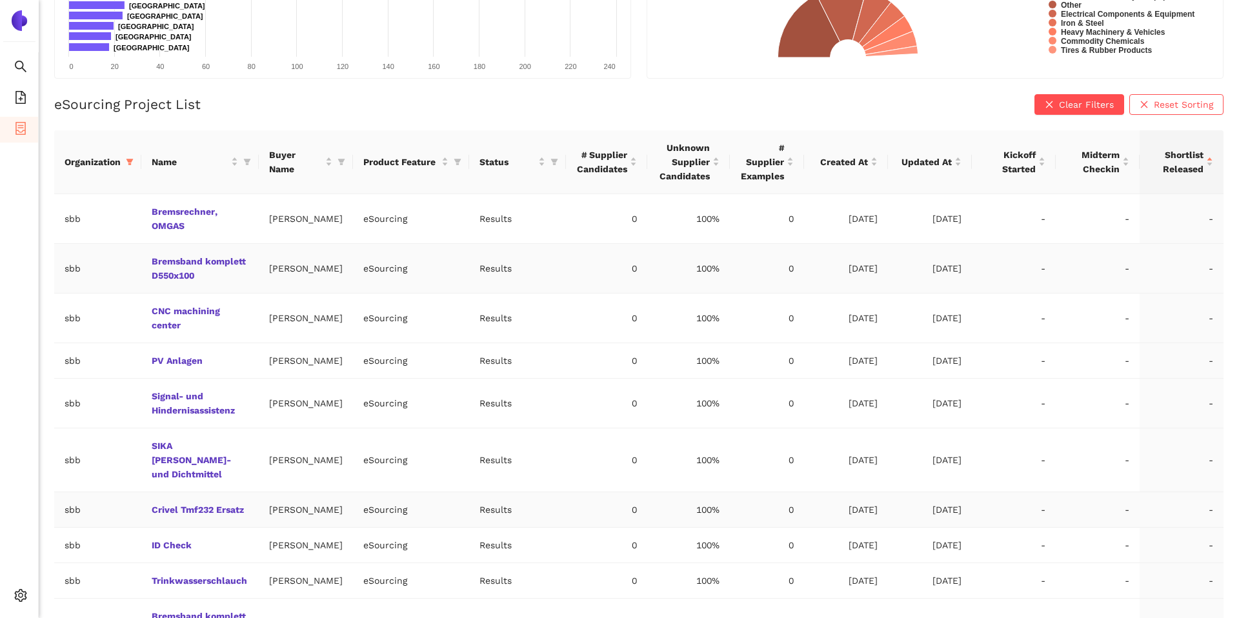
scroll to position [315, 0]
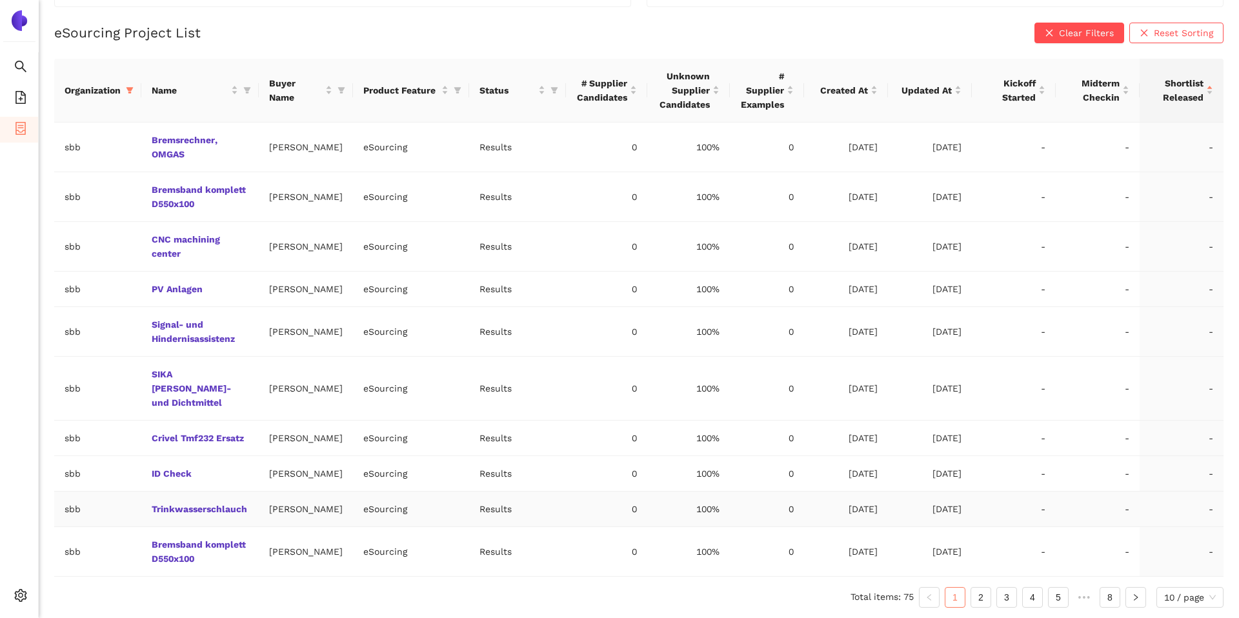
click at [196, 496] on td "Trinkwasserschlauch" at bounding box center [199, 509] width 117 height 35
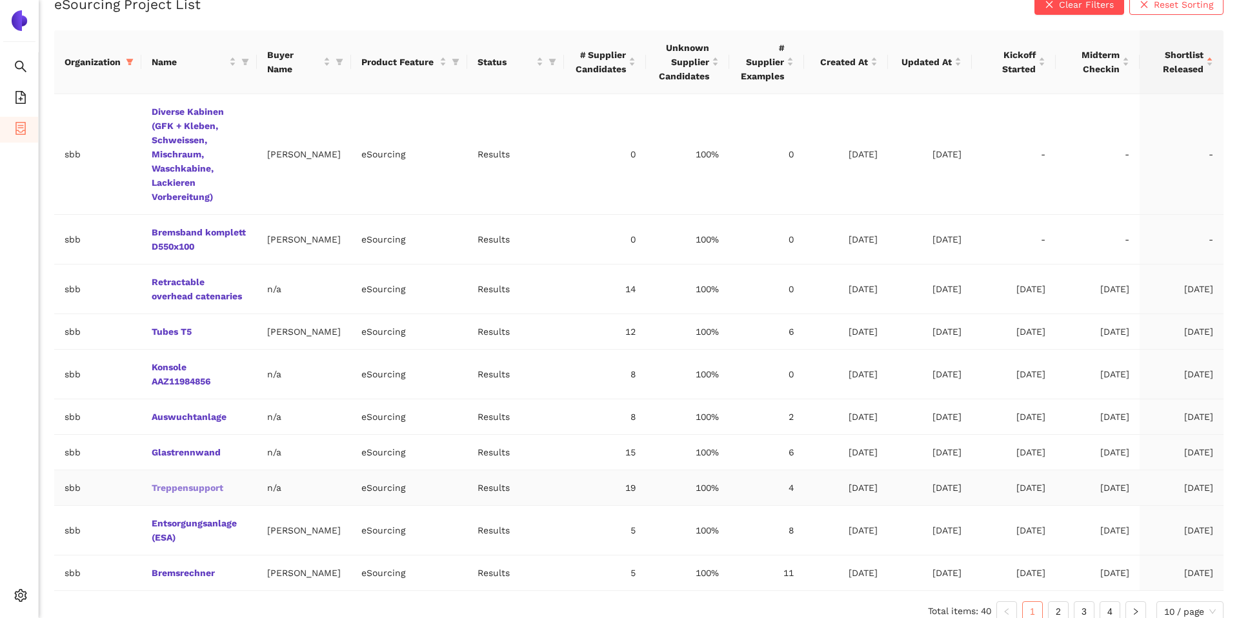
click at [0, 0] on link "Treppensupport" at bounding box center [0, 0] width 0 height 0
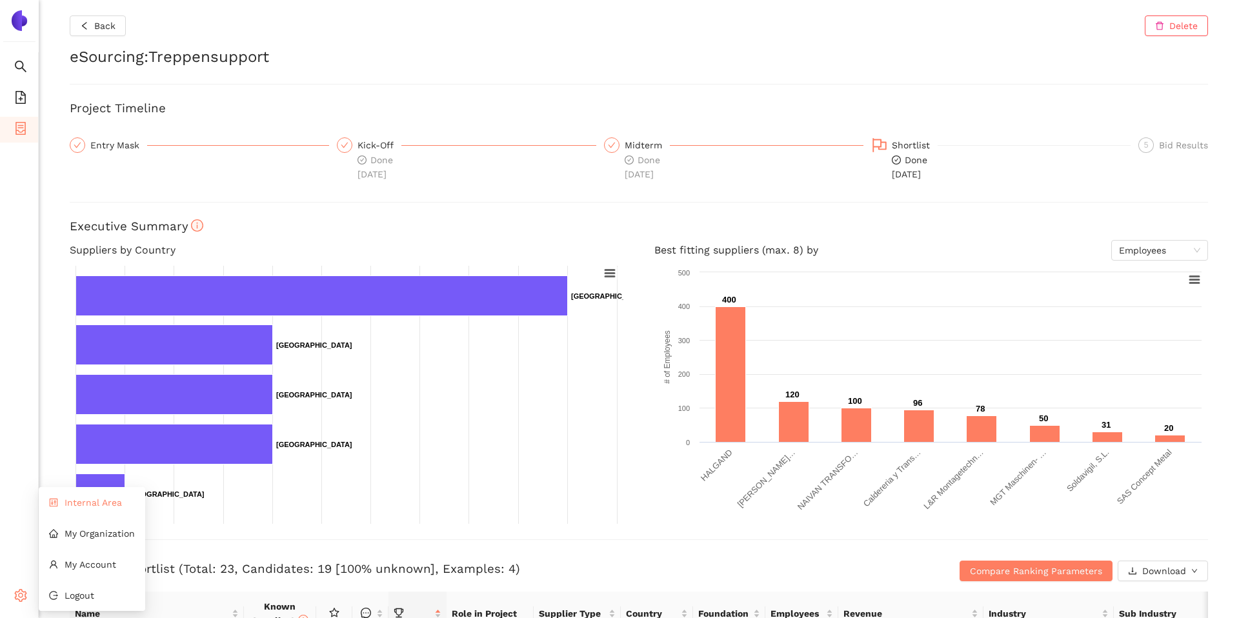
click at [81, 509] on li "Internal Area" at bounding box center [92, 503] width 106 height 26
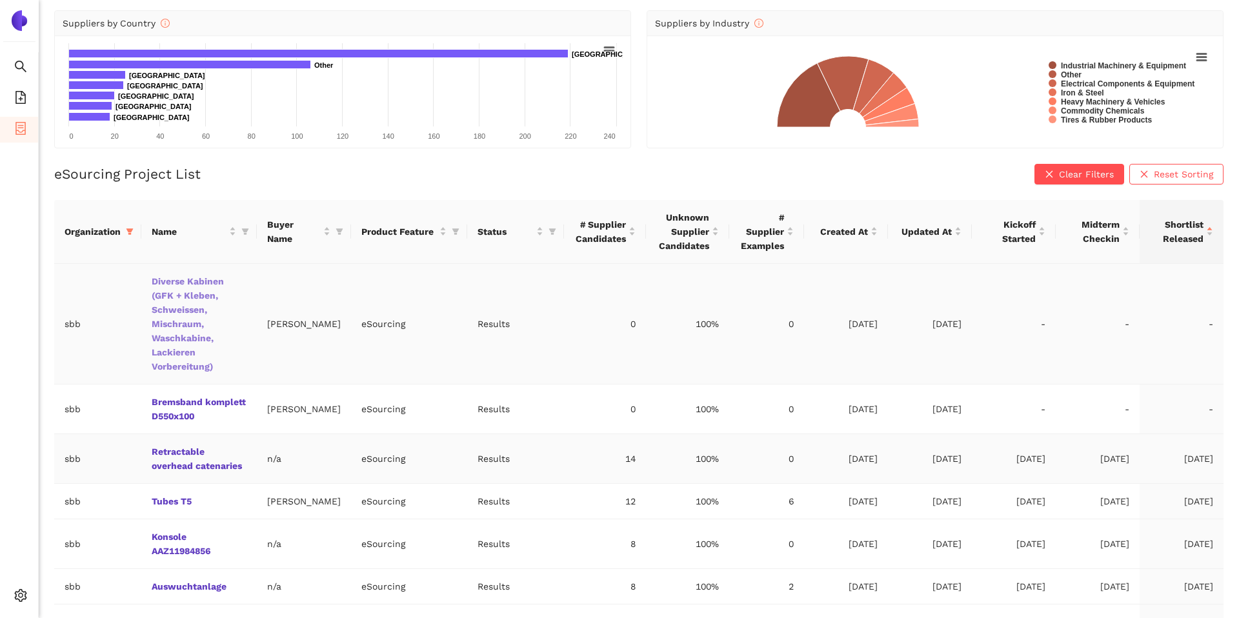
scroll to position [165, 0]
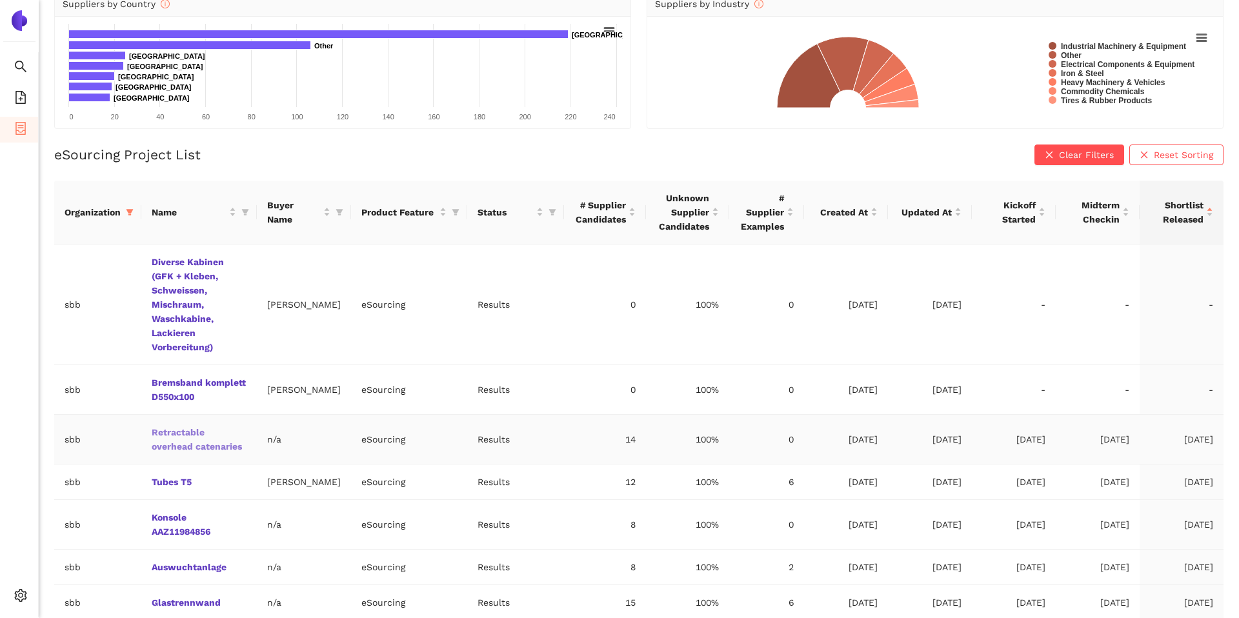
click at [0, 0] on link "Retractable overhead catenaries" at bounding box center [0, 0] width 0 height 0
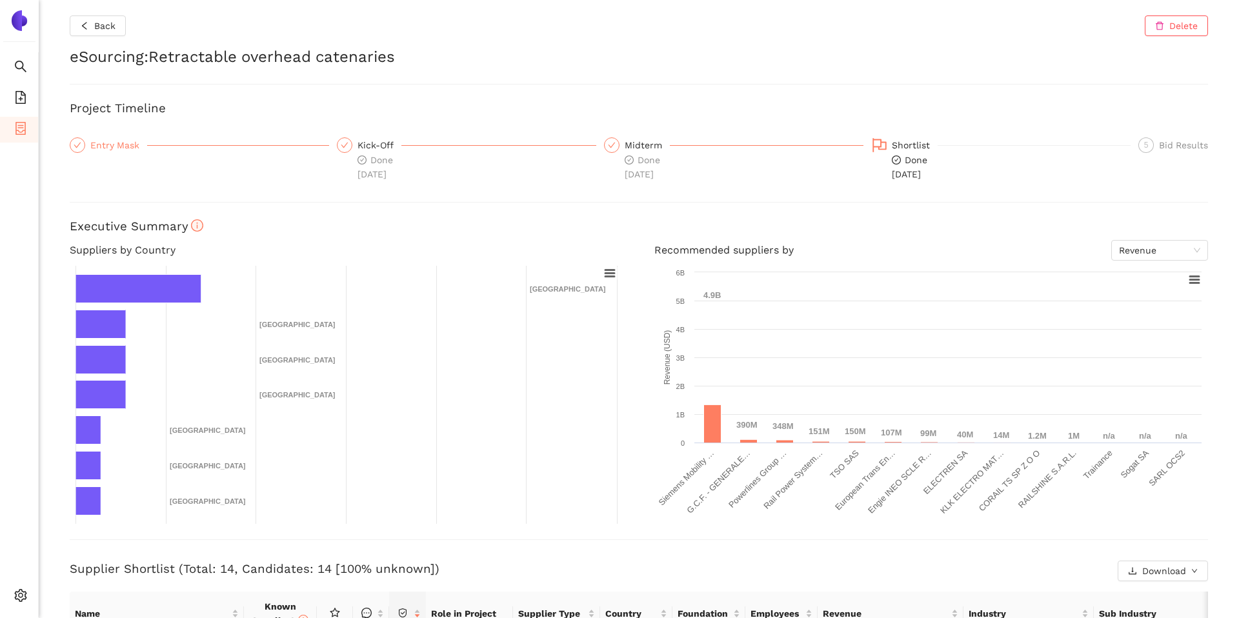
click at [141, 151] on div "Entry Mask" at bounding box center [118, 144] width 57 height 15
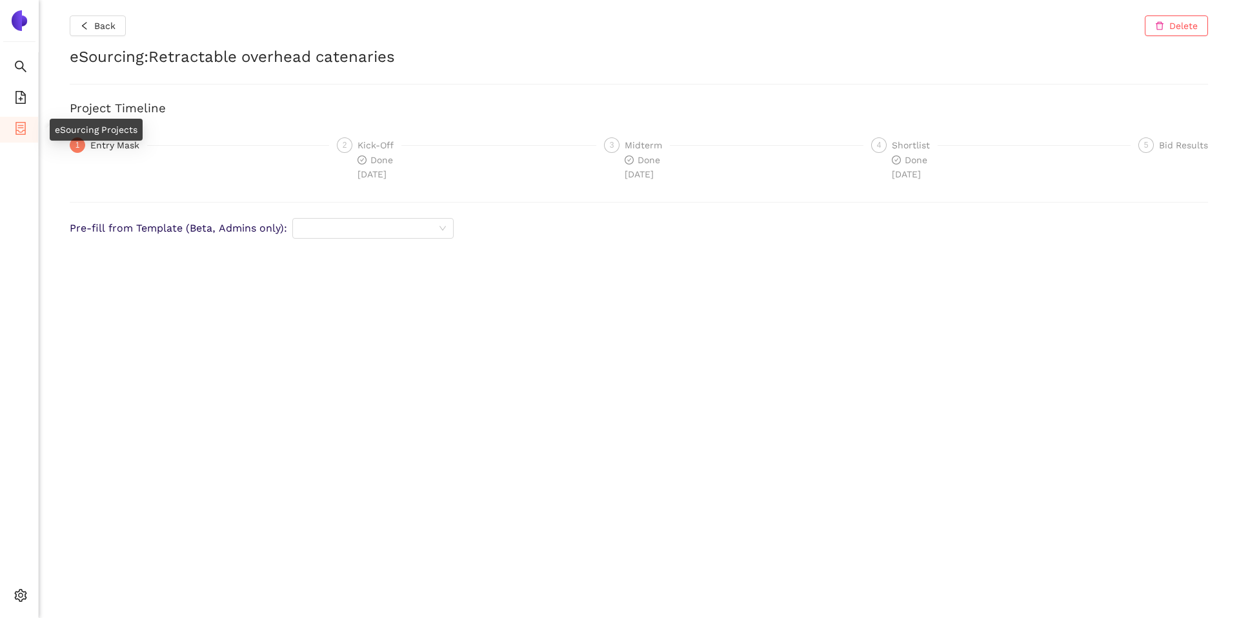
click at [36, 128] on span "eSourcing Projects" at bounding box center [75, 130] width 83 height 26
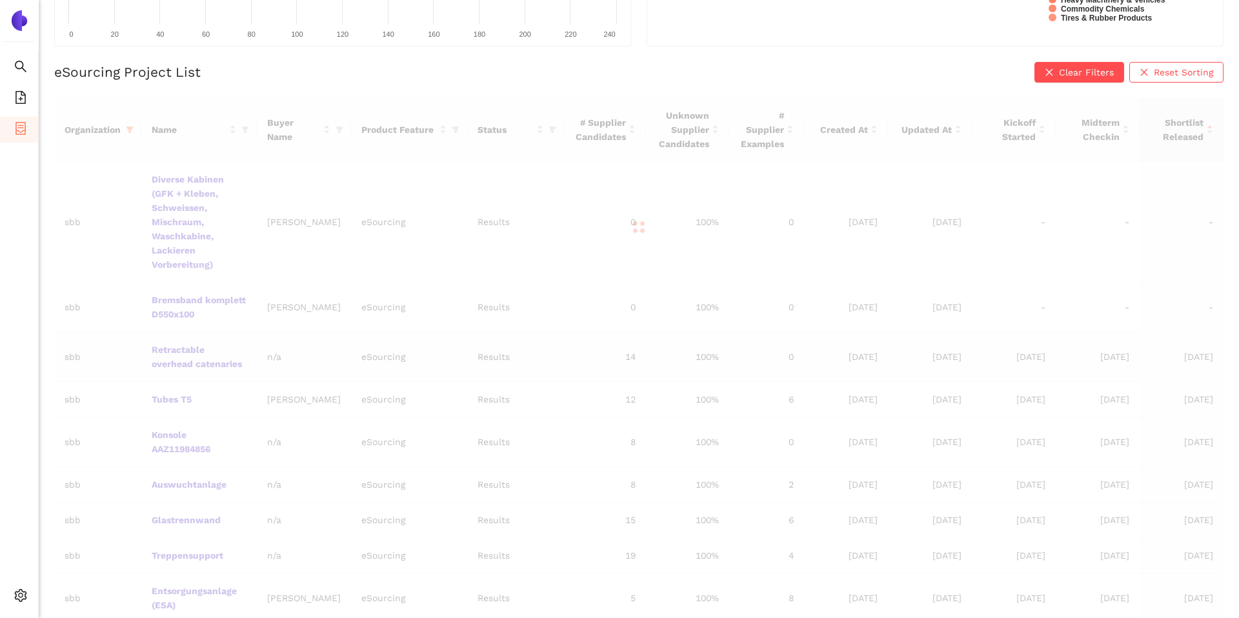
scroll to position [214, 0]
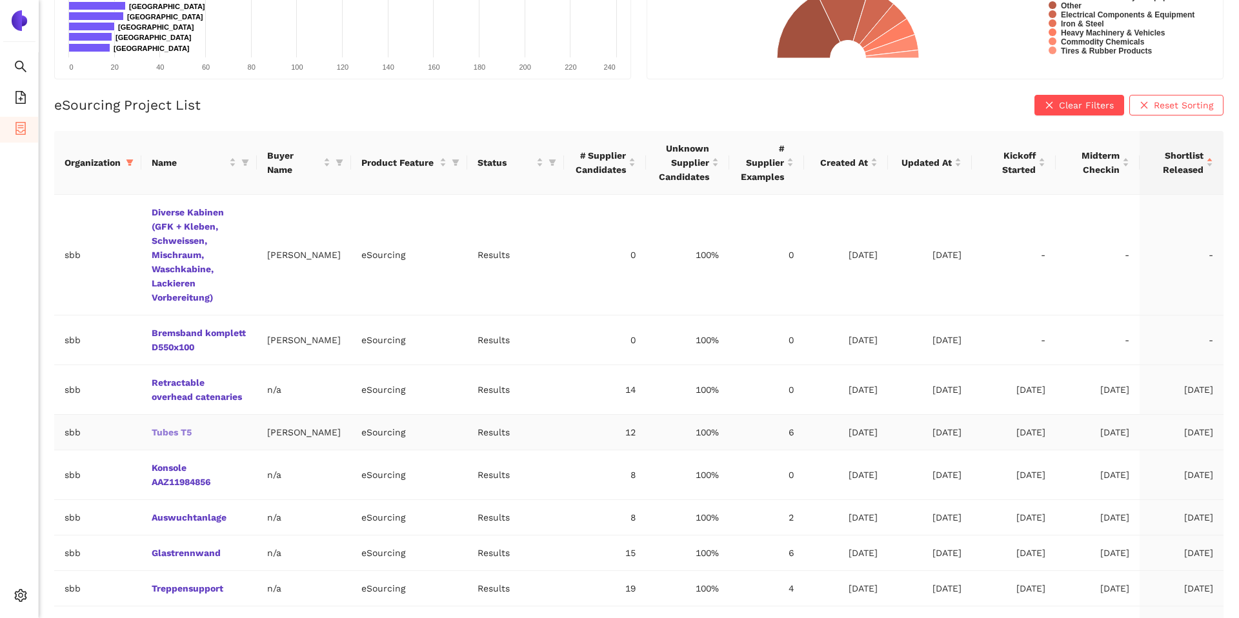
click at [0, 0] on link "Tubes T5" at bounding box center [0, 0] width 0 height 0
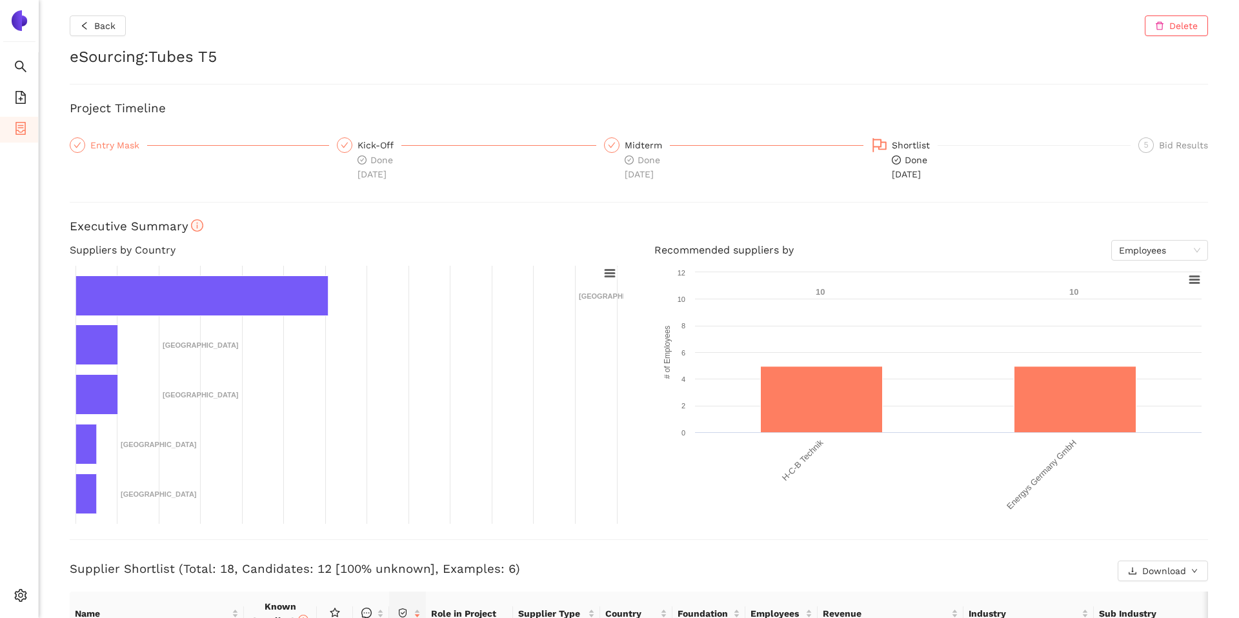
click at [135, 143] on div "Entry Mask" at bounding box center [118, 144] width 57 height 15
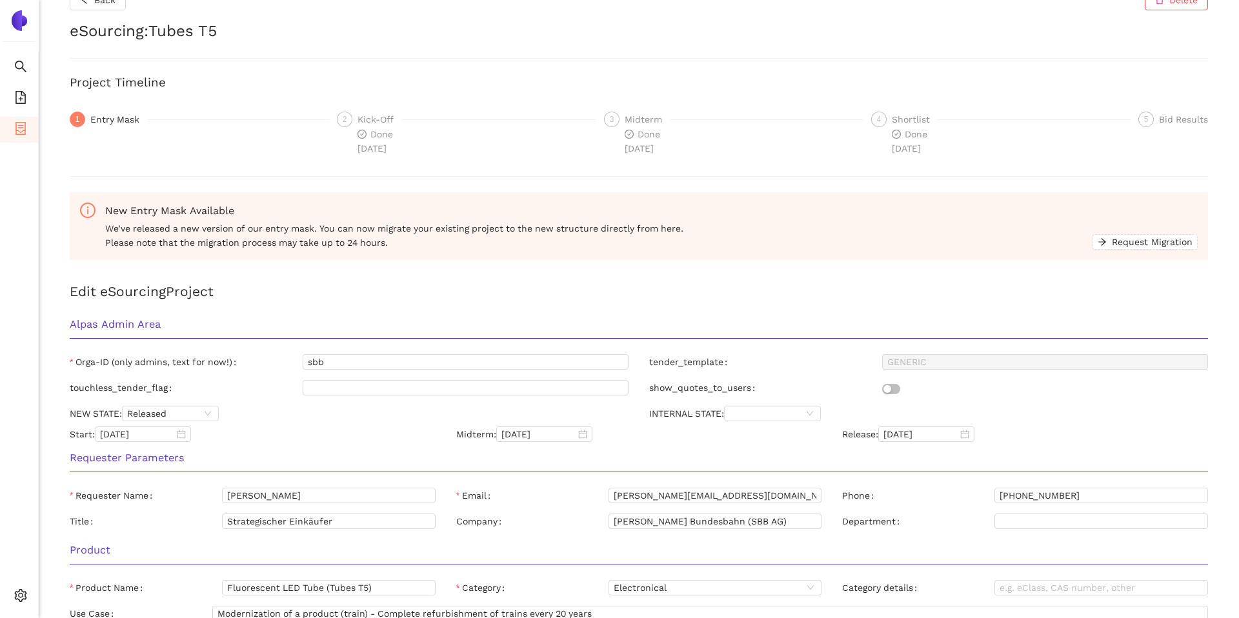
scroll to position [27, 0]
click at [145, 314] on div "Alpas Admin Area" at bounding box center [638, 327] width 1159 height 41
click at [195, 319] on h3 "Alpas Admin Area" at bounding box center [639, 323] width 1138 height 17
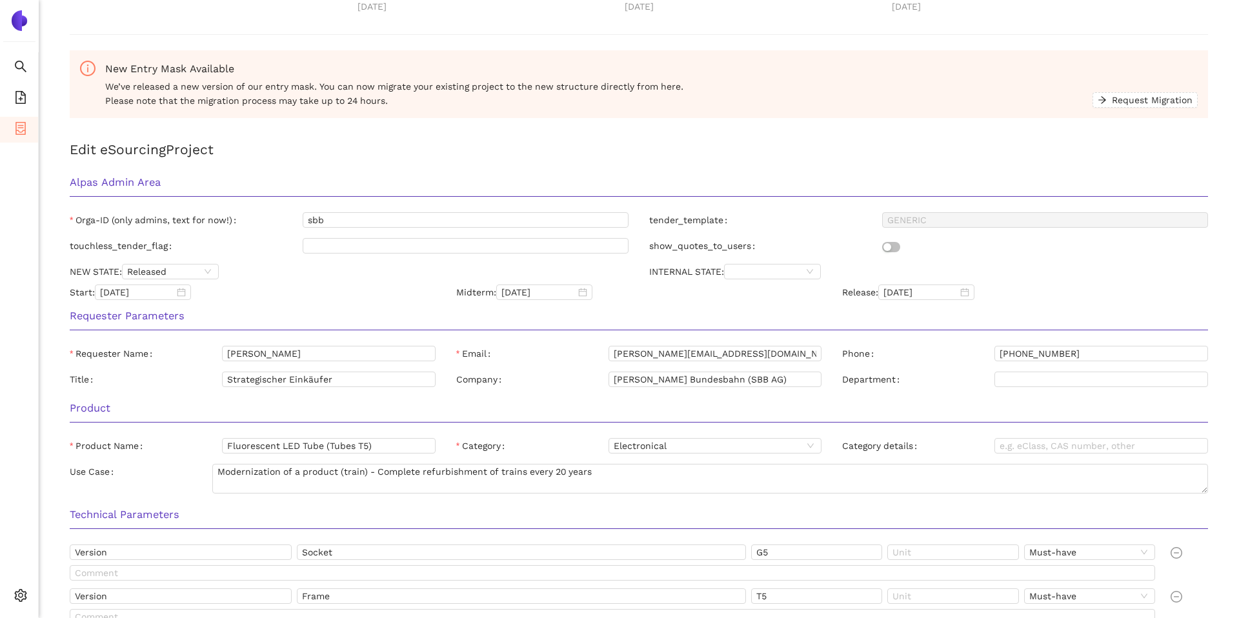
scroll to position [0, 0]
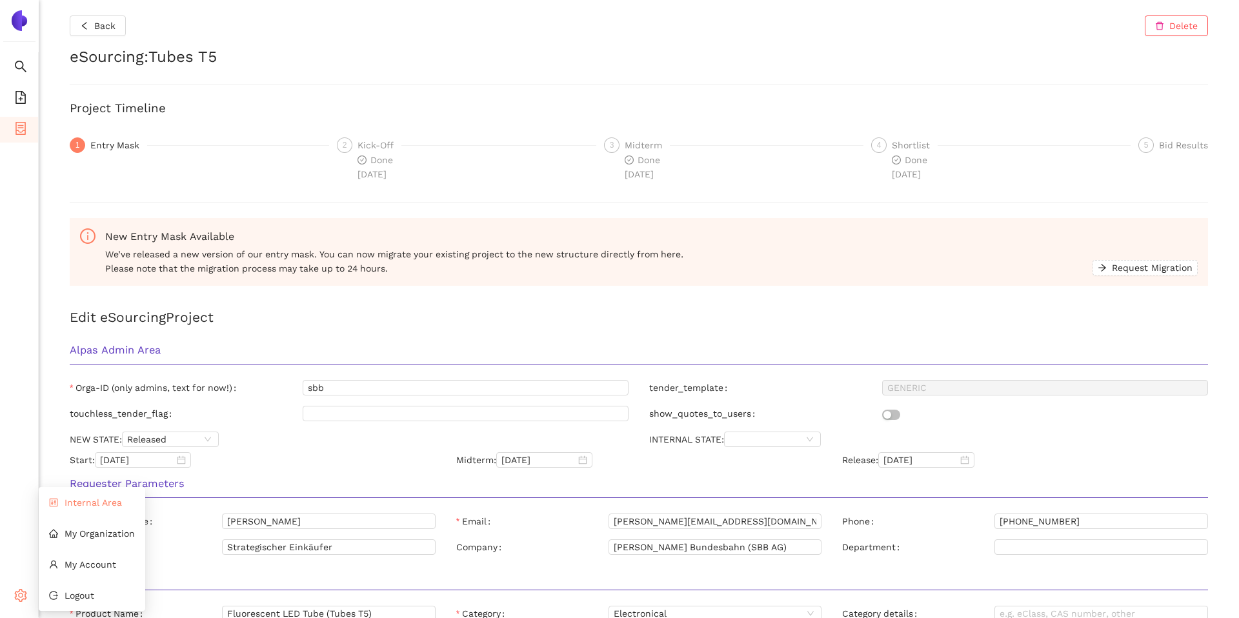
click at [94, 503] on span "Internal Area" at bounding box center [93, 503] width 57 height 10
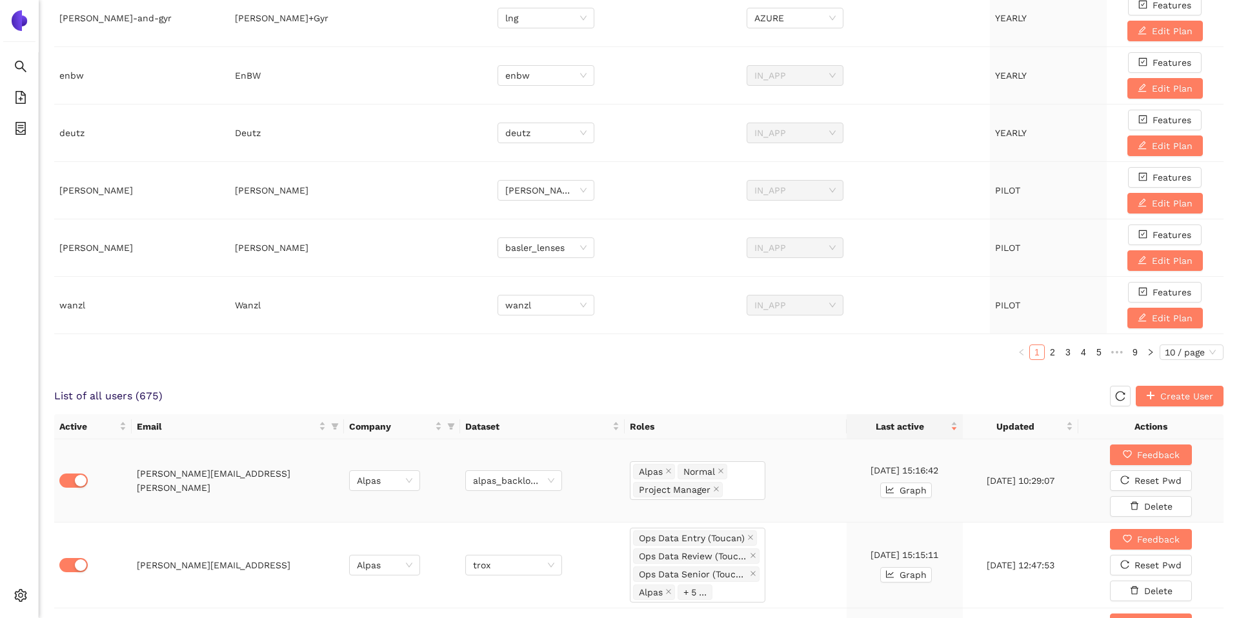
scroll to position [590, 0]
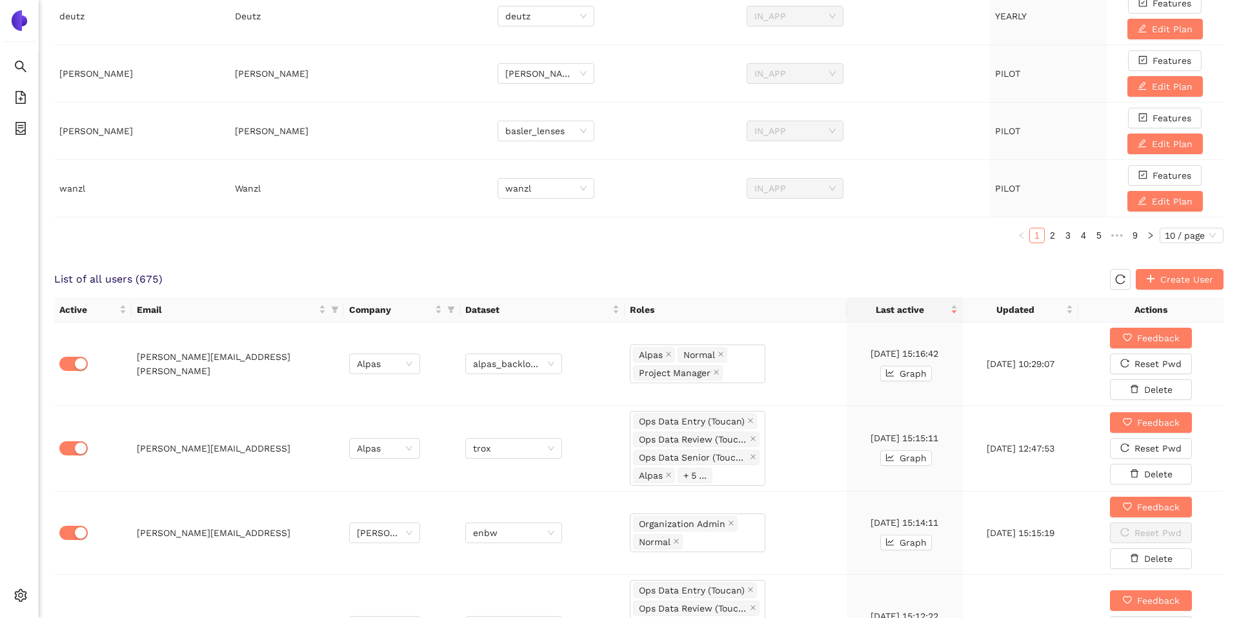
click at [325, 265] on div "Internal Area Dataset Switch / Debug Dataset: sbb Debug enabled: List of all or…" at bounding box center [639, 330] width 1200 height 1841
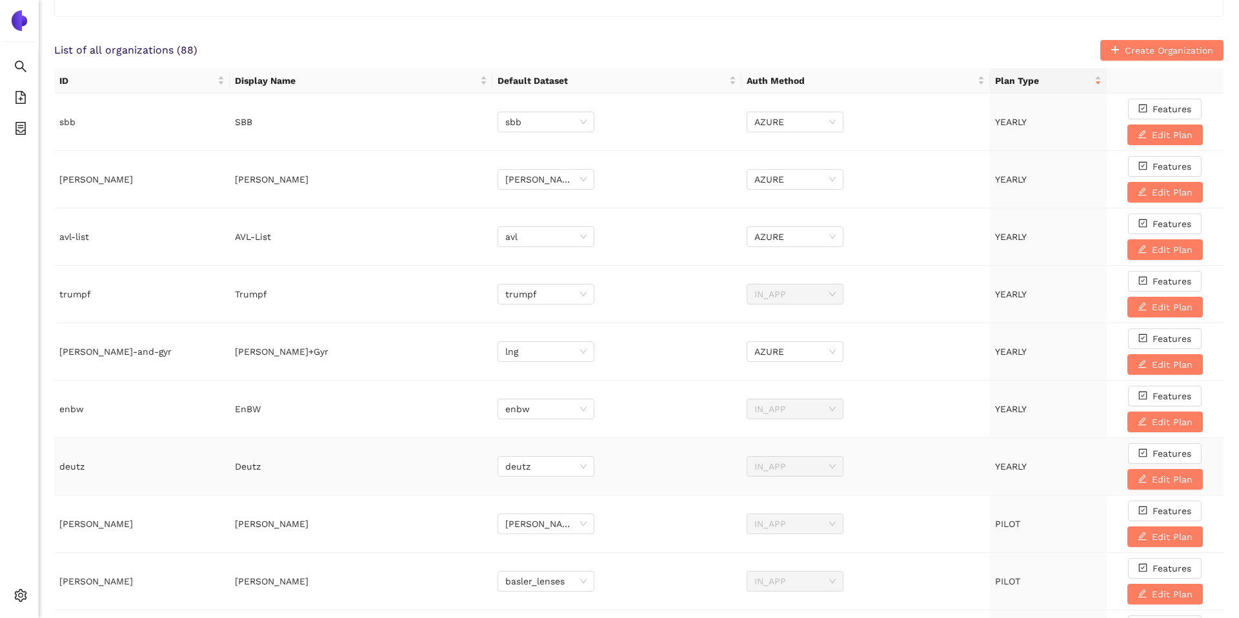
scroll to position [0, 0]
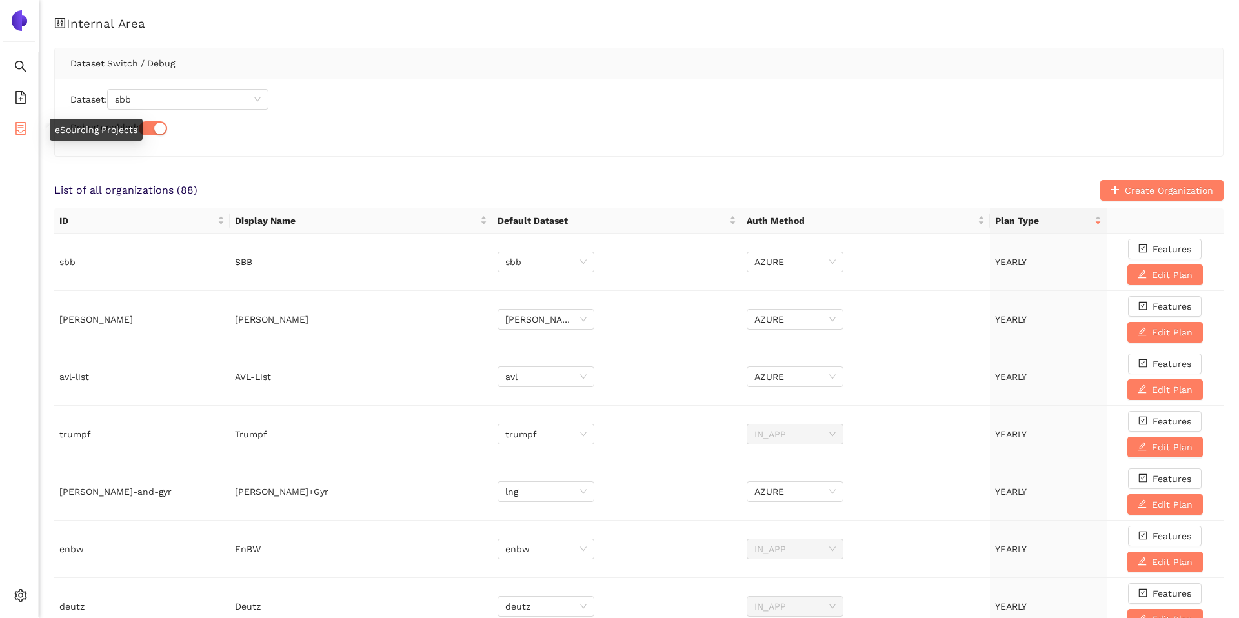
click at [28, 133] on li "eSourcing Projects" at bounding box center [19, 130] width 38 height 26
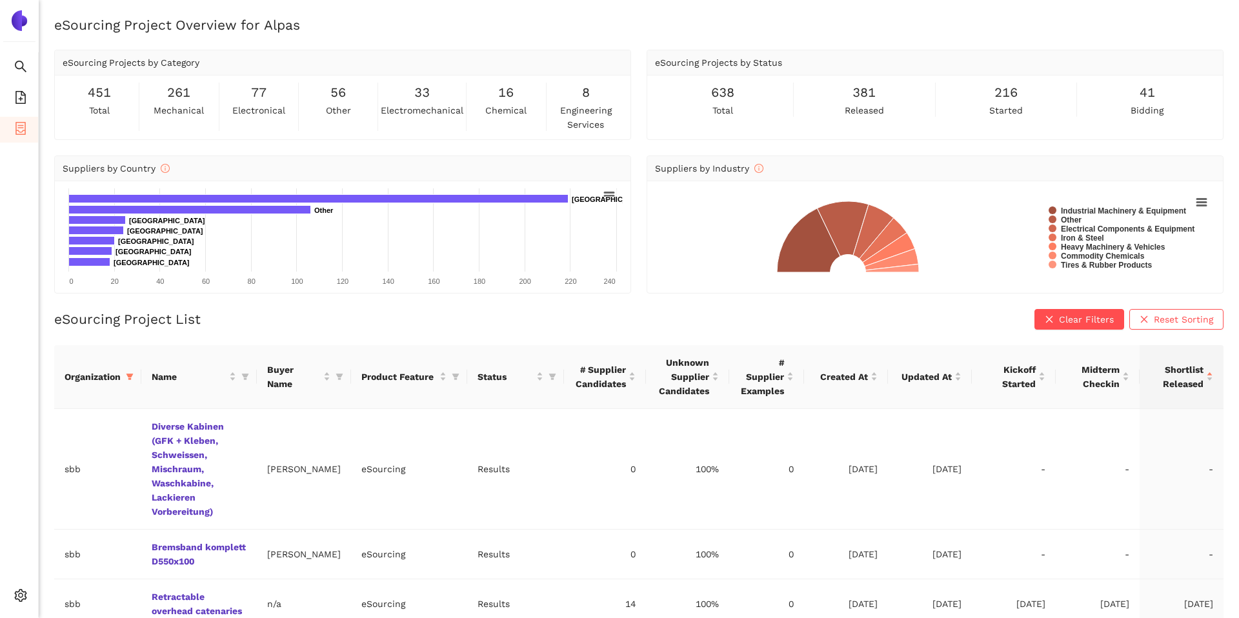
scroll to position [329, 0]
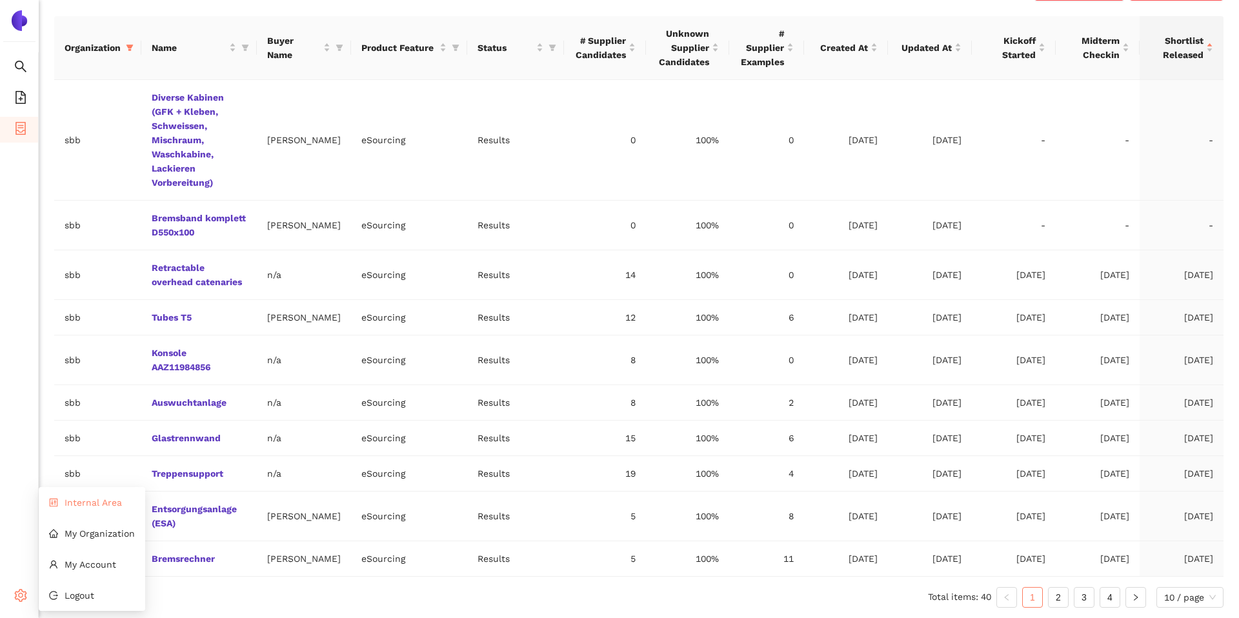
click at [92, 503] on span "Internal Area" at bounding box center [93, 503] width 57 height 10
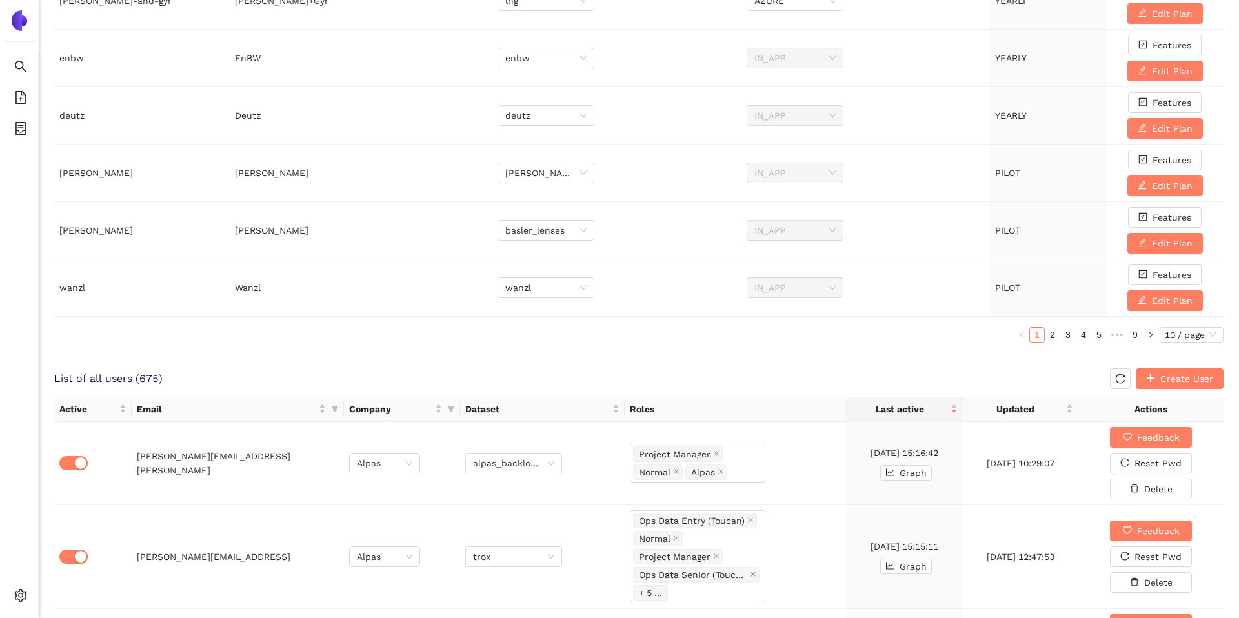
scroll to position [619, 0]
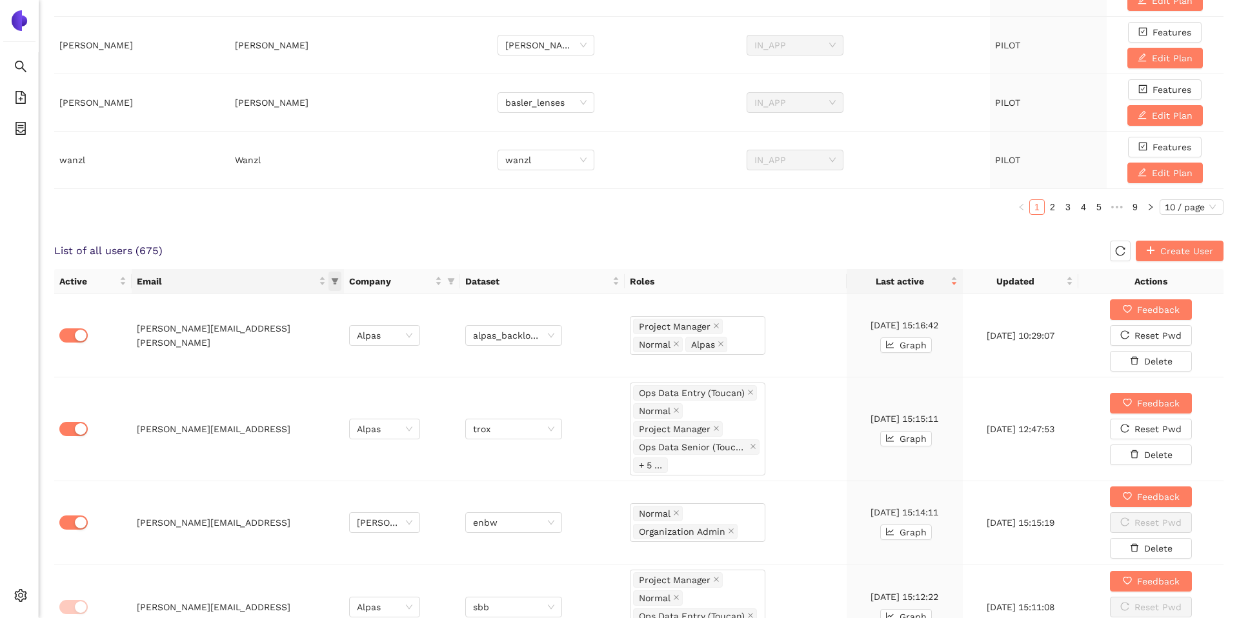
click at [337, 280] on icon "filter" at bounding box center [335, 281] width 8 height 8
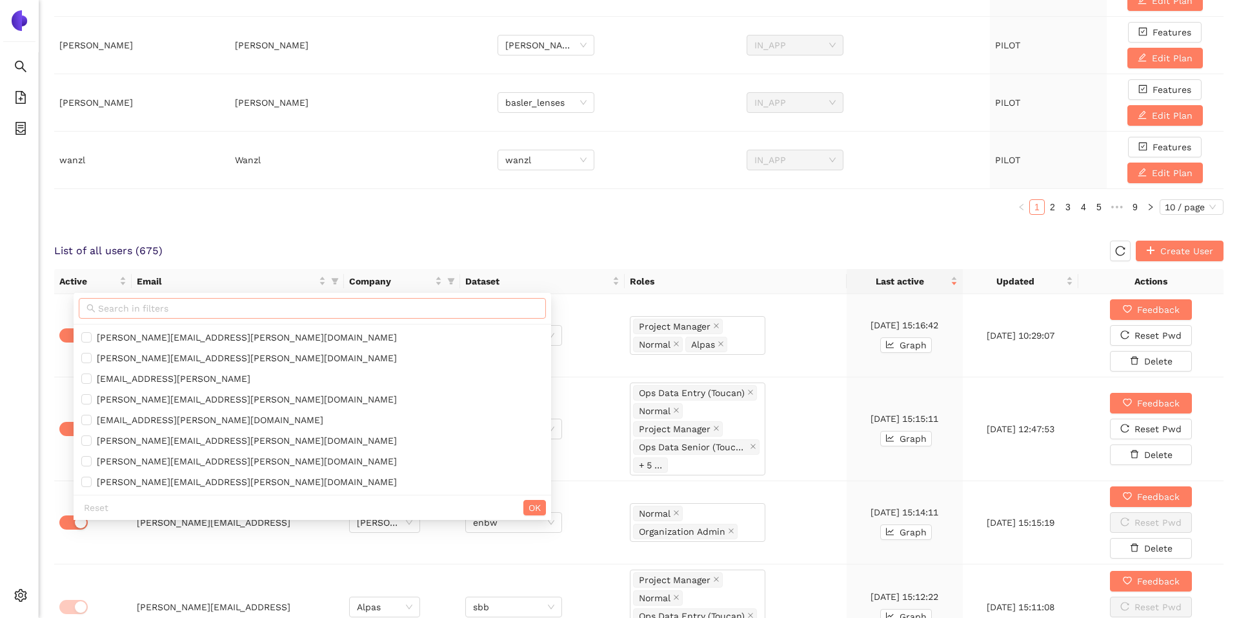
click at [309, 305] on input "text" at bounding box center [318, 308] width 440 height 14
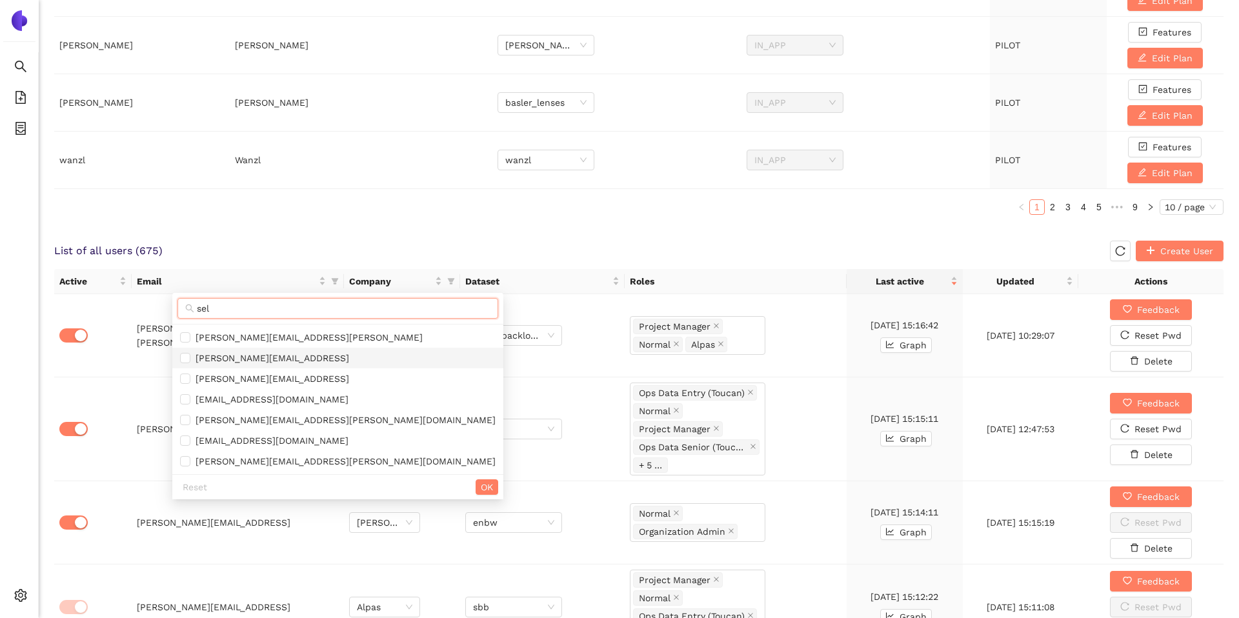
type input "sel"
click at [296, 356] on span "selin@alpas.ai" at bounding box center [338, 358] width 316 height 14
checkbox input "true"
click at [476, 495] on button "OK" at bounding box center [487, 486] width 23 height 15
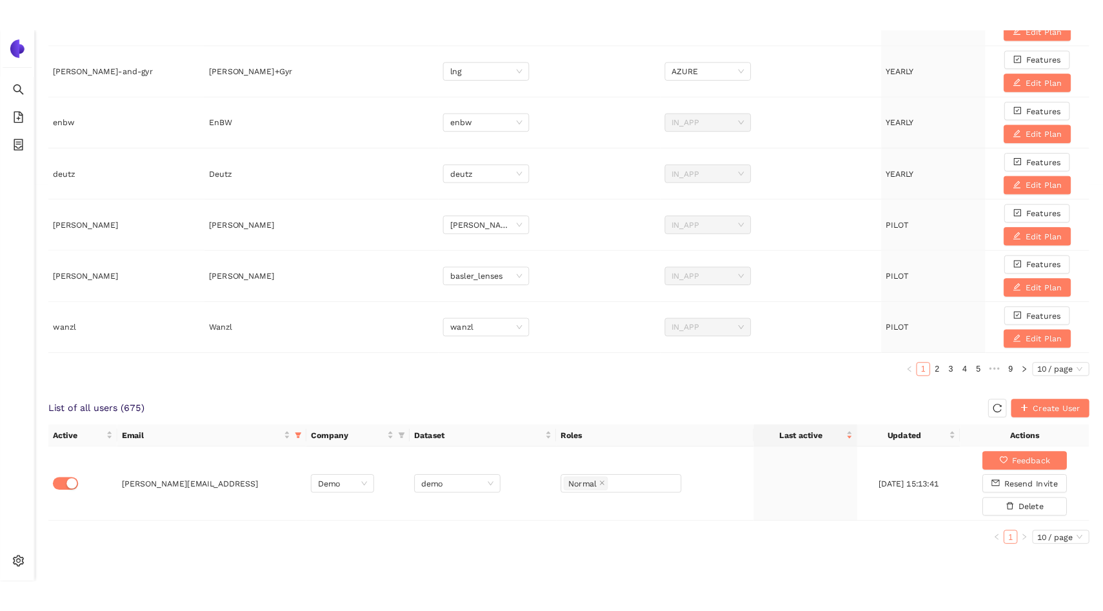
scroll to position [445, 0]
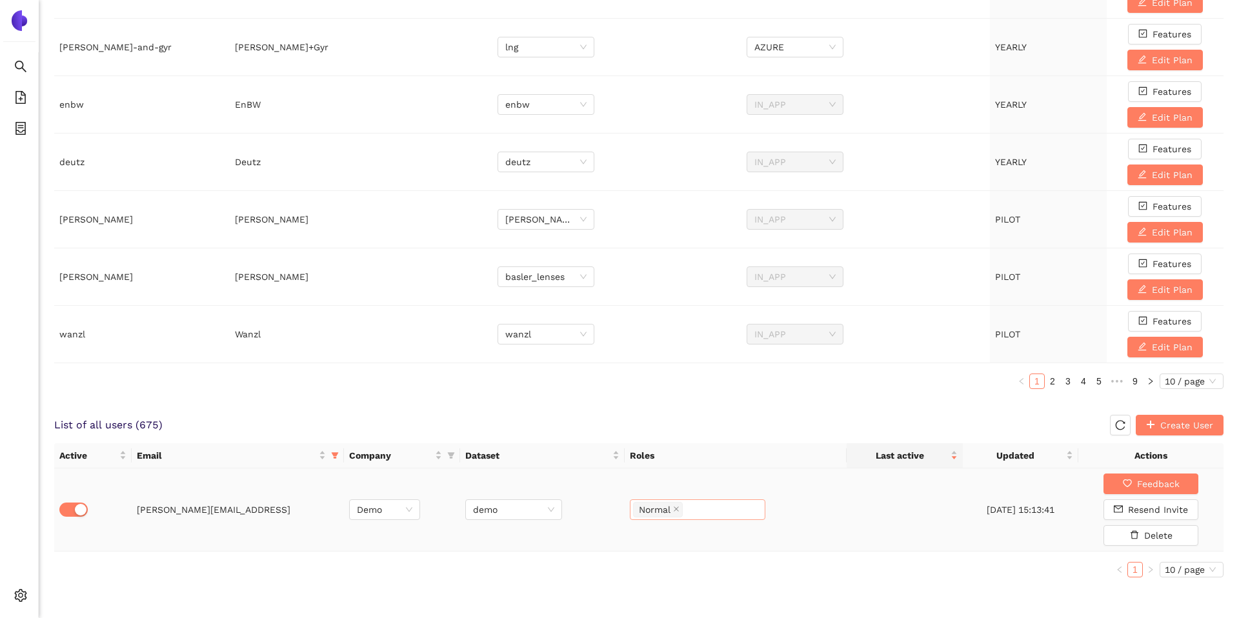
click at [694, 504] on div "Normal" at bounding box center [697, 510] width 129 height 18
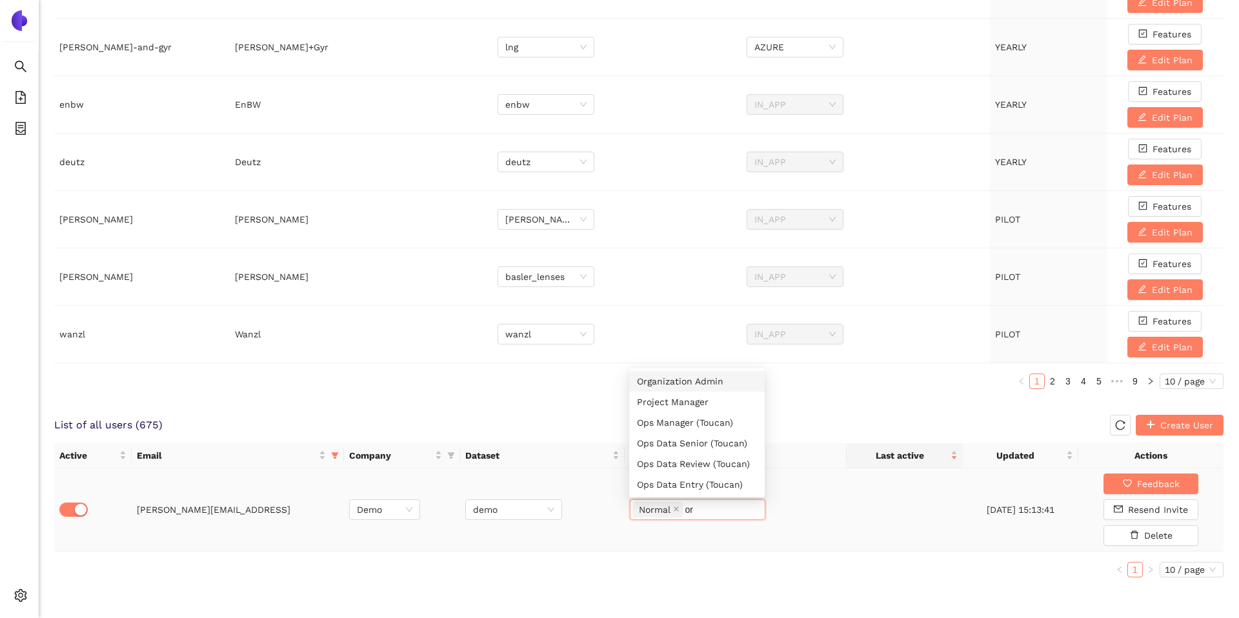
type input "org"
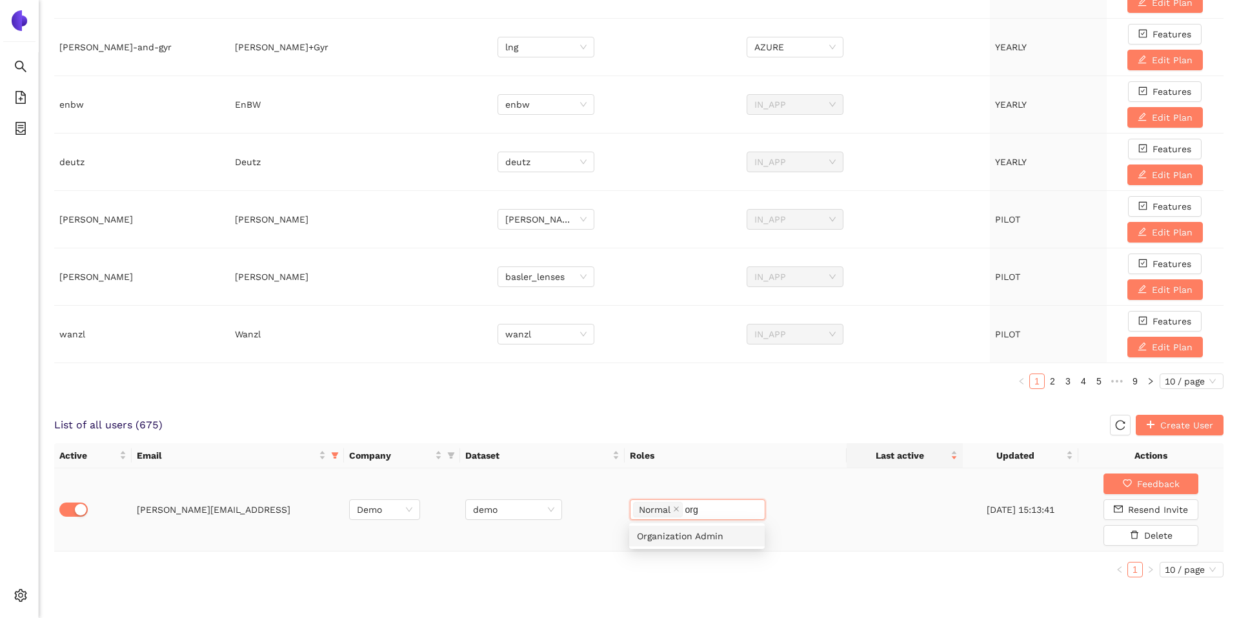
click at [701, 533] on div "Organization Admin" at bounding box center [697, 536] width 120 height 14
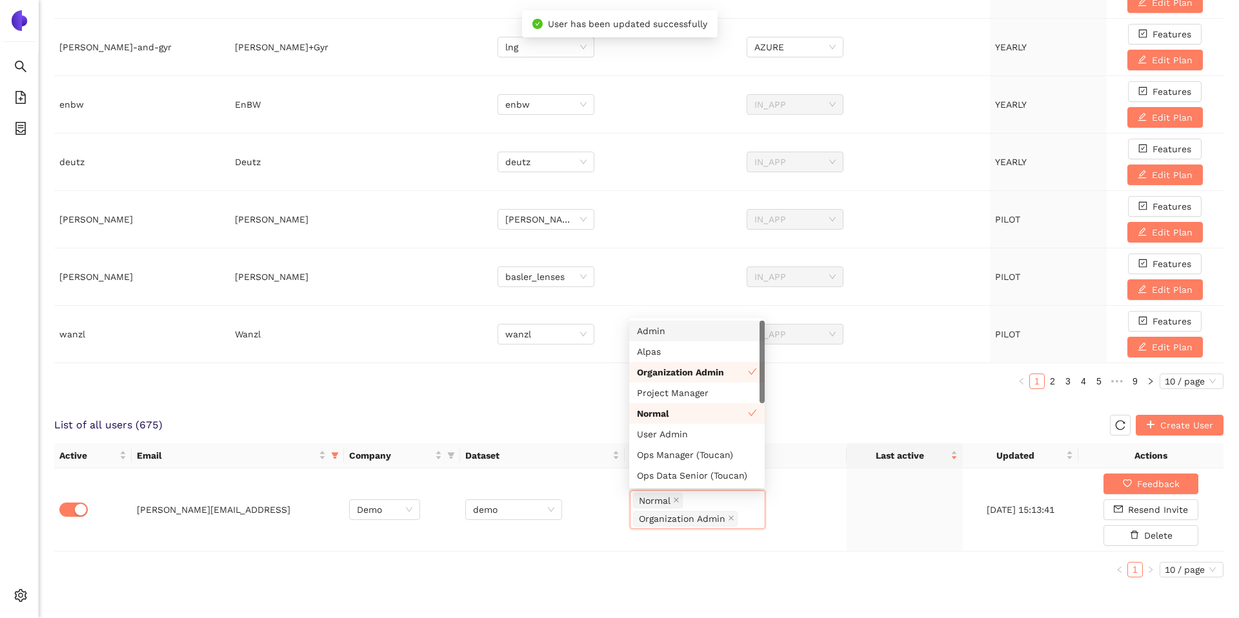
click at [699, 559] on div "Active Email Company Dataset Roles Last active Updated Actions selin@alpas.ai D…" at bounding box center [638, 510] width 1169 height 134
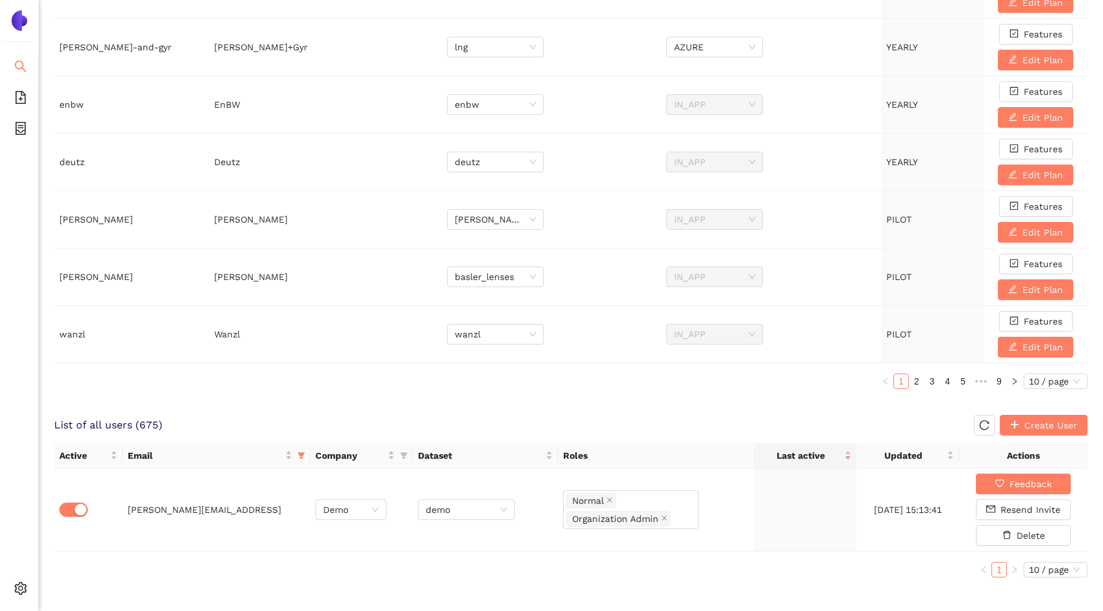
click at [28, 57] on li "Search" at bounding box center [19, 68] width 38 height 26
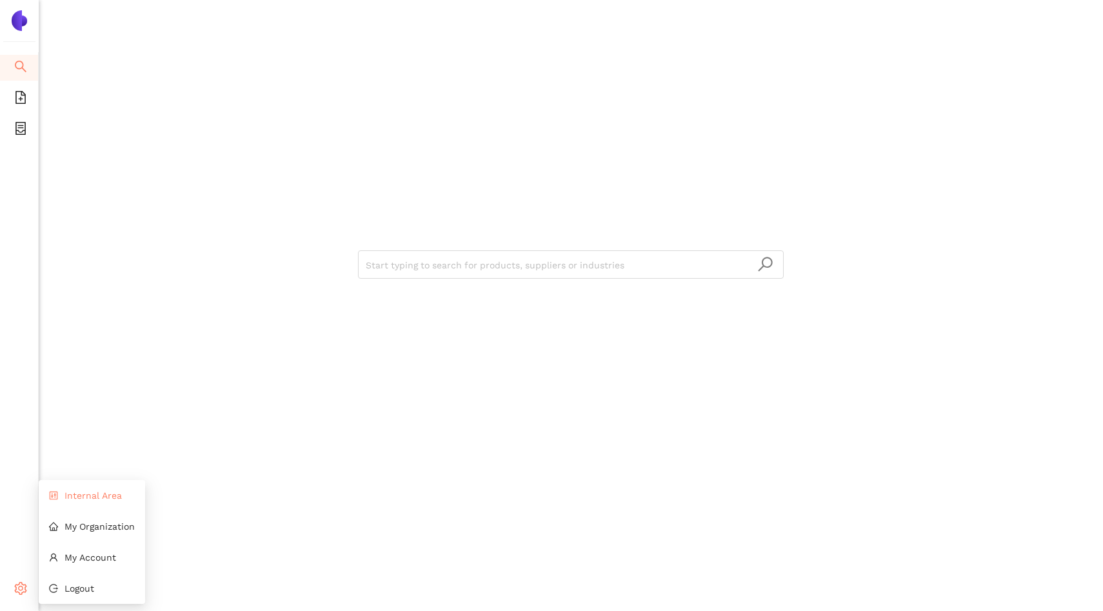
click at [90, 496] on span "Internal Area" at bounding box center [93, 495] width 57 height 10
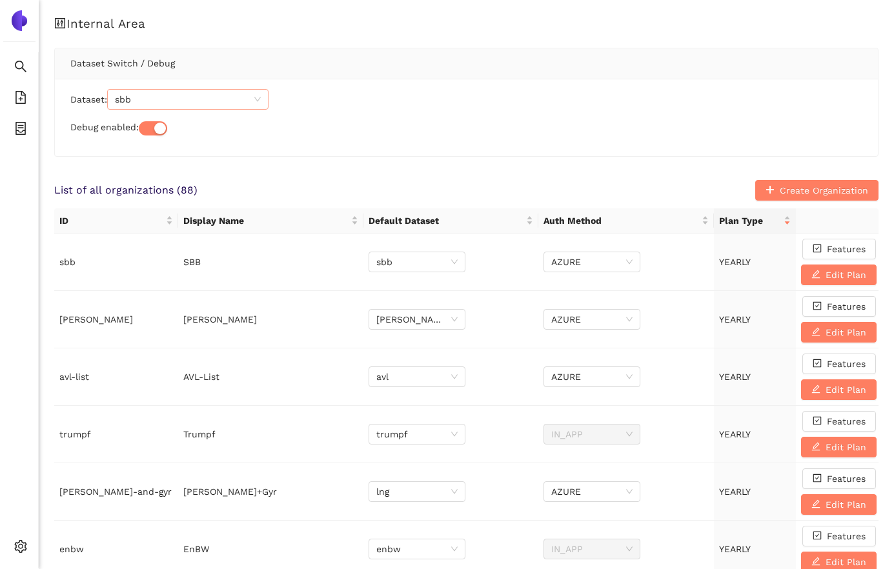
click at [159, 101] on span "sbb" at bounding box center [188, 99] width 146 height 19
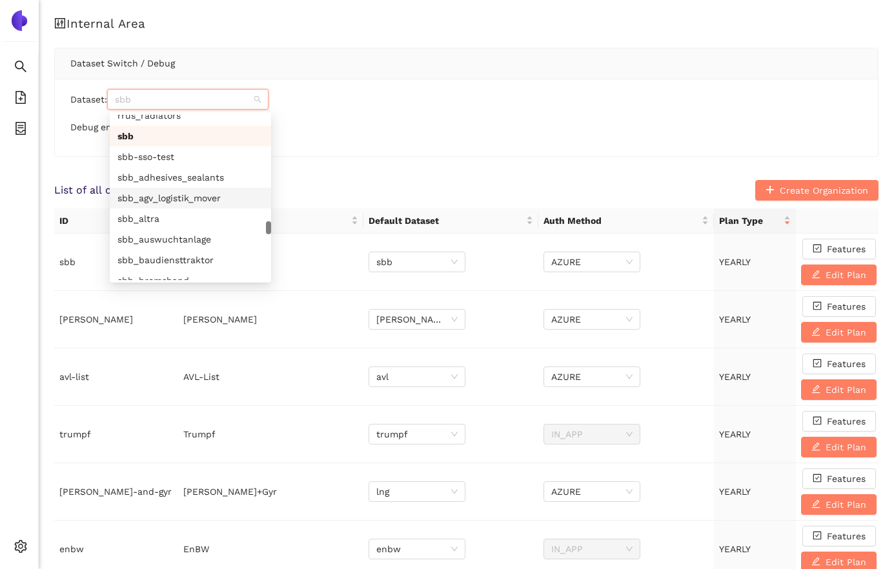
scroll to position [5475, 0]
click at [152, 145] on div "sbb" at bounding box center [190, 137] width 161 height 21
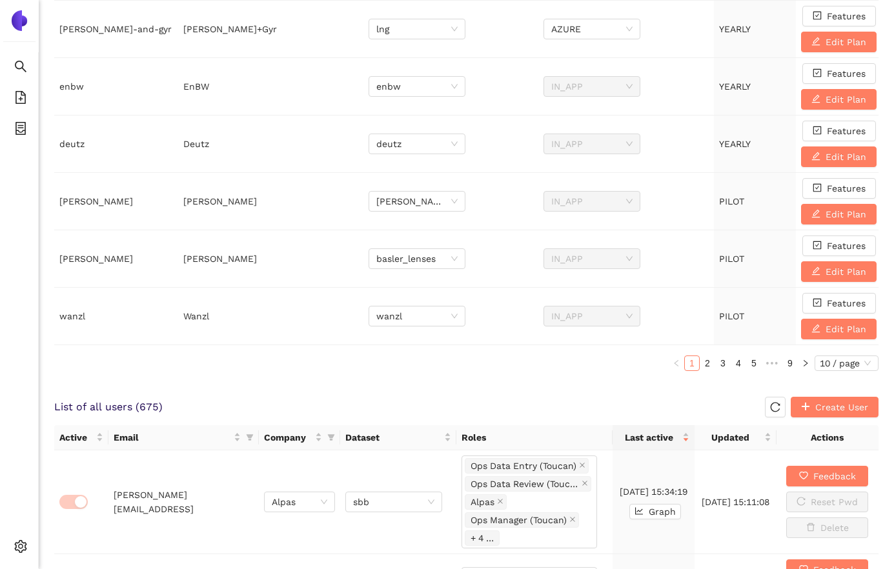
scroll to position [0, 0]
